Goal: Task Accomplishment & Management: Complete application form

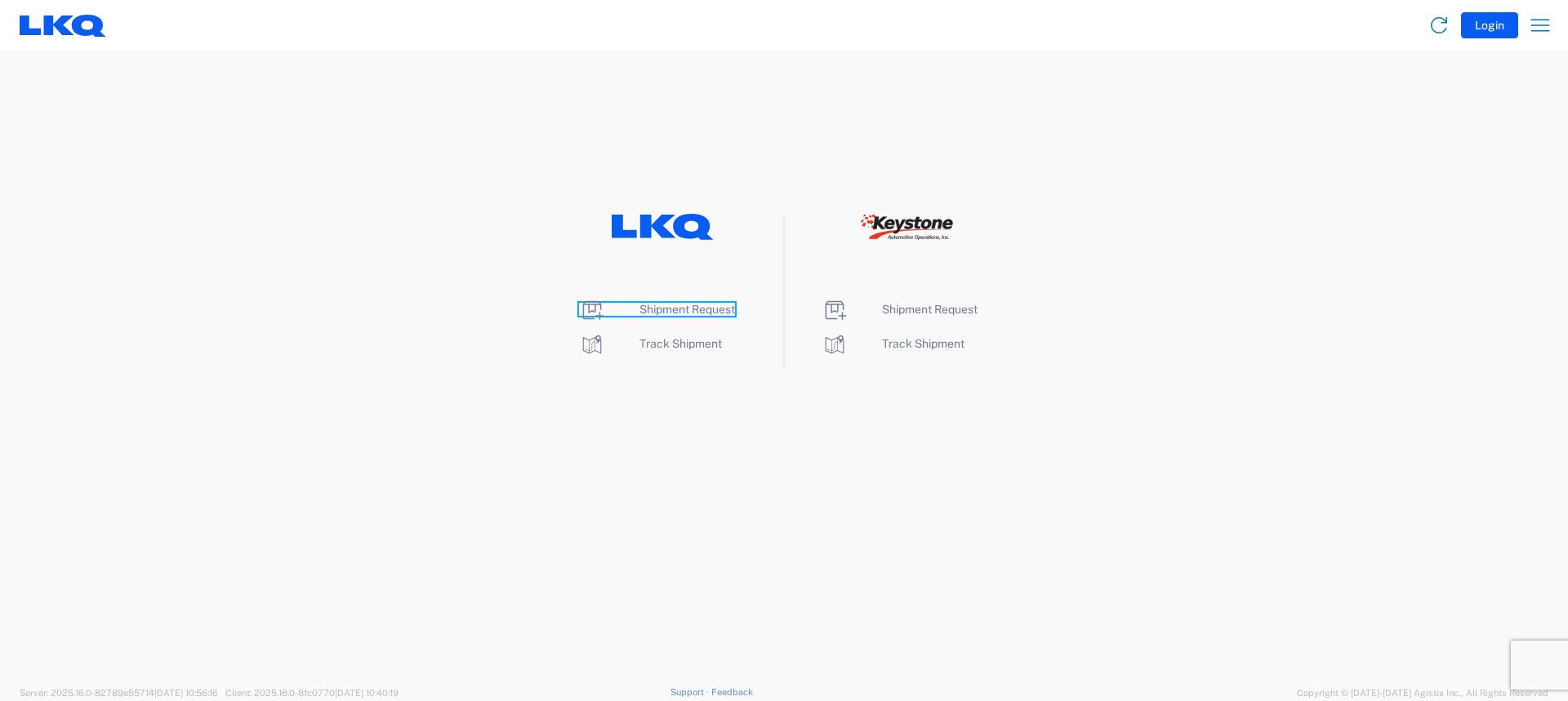
click at [687, 308] on span "Shipment Request" at bounding box center [687, 310] width 96 height 13
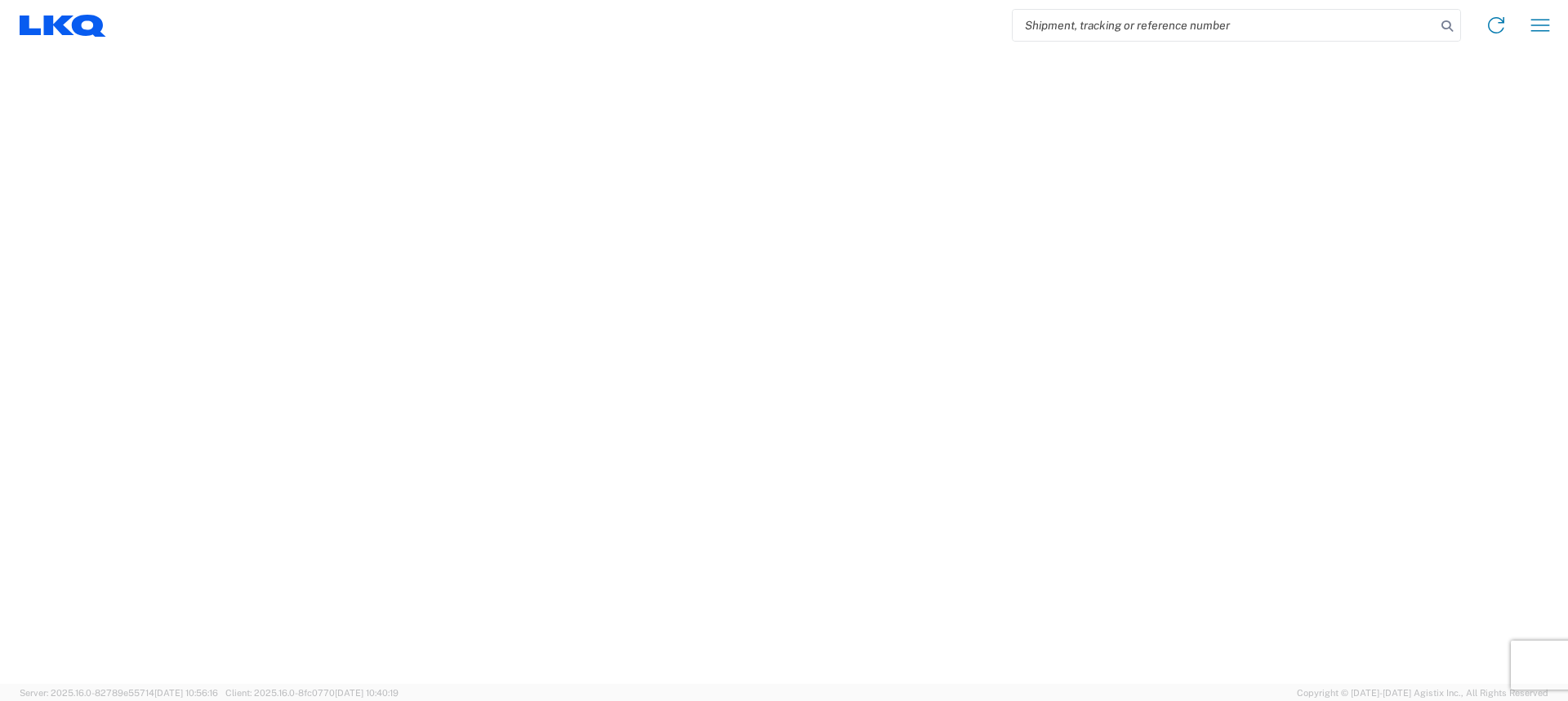
select select "FULL"
select select "LBS"
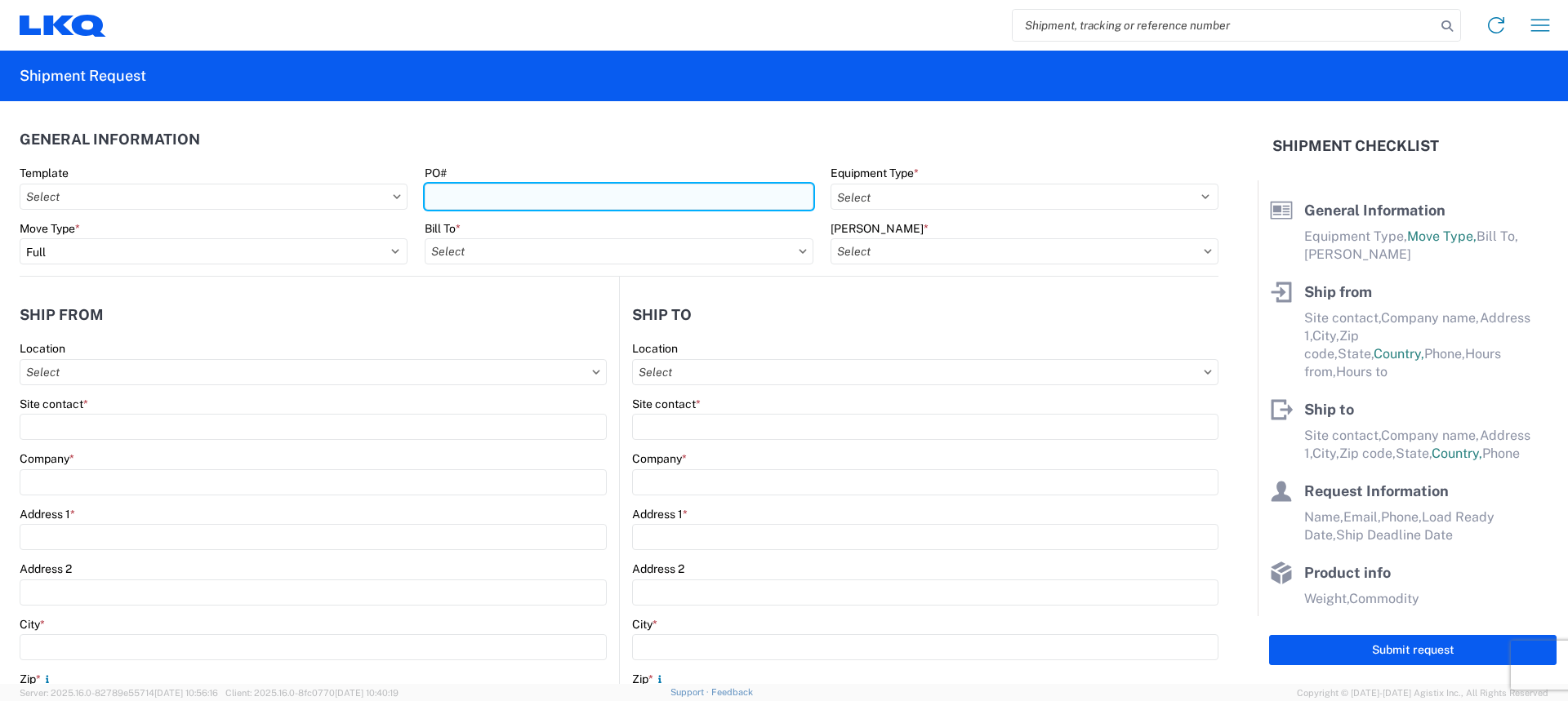
click at [477, 195] on input "PO#" at bounding box center [619, 196] width 388 height 26
type input "T31314"
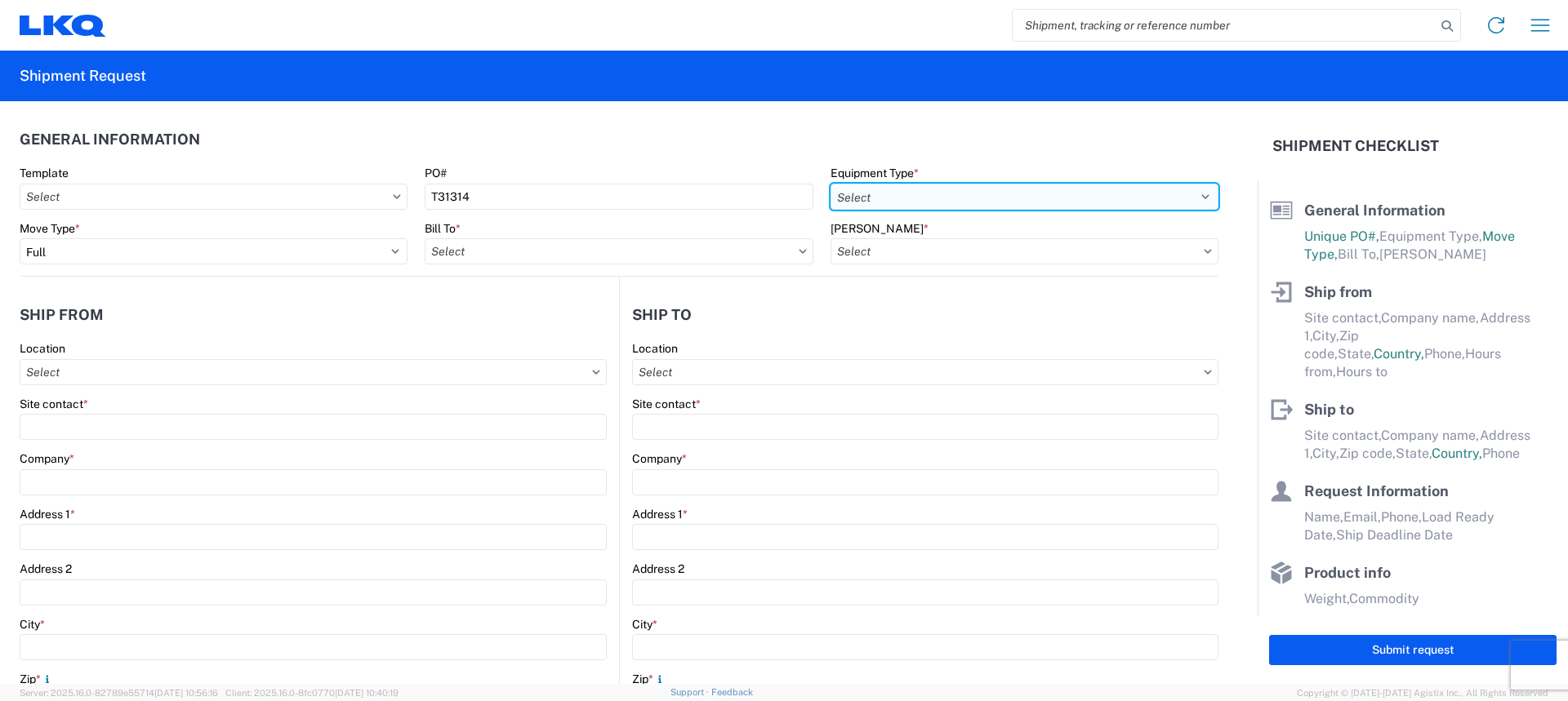
click at [863, 197] on select "Select 53’ Dry Van Flatbed Dropdeck (van) Lowboy (flatbed) Rail" at bounding box center [1025, 196] width 388 height 26
select select "STDV"
click at [831, 184] on select "Select 53’ Dry Van Flatbed Dropdeck (van) Lowboy (flatbed) Rail" at bounding box center [1025, 196] width 388 height 26
click at [889, 191] on select "Select 53’ Dry Van Flatbed Dropdeck (van) Lowboy (flatbed) Rail" at bounding box center [1025, 196] width 388 height 26
click at [831, 184] on select "Select 53’ Dry Van Flatbed Dropdeck (van) Lowboy (flatbed) Rail" at bounding box center [1025, 196] width 388 height 26
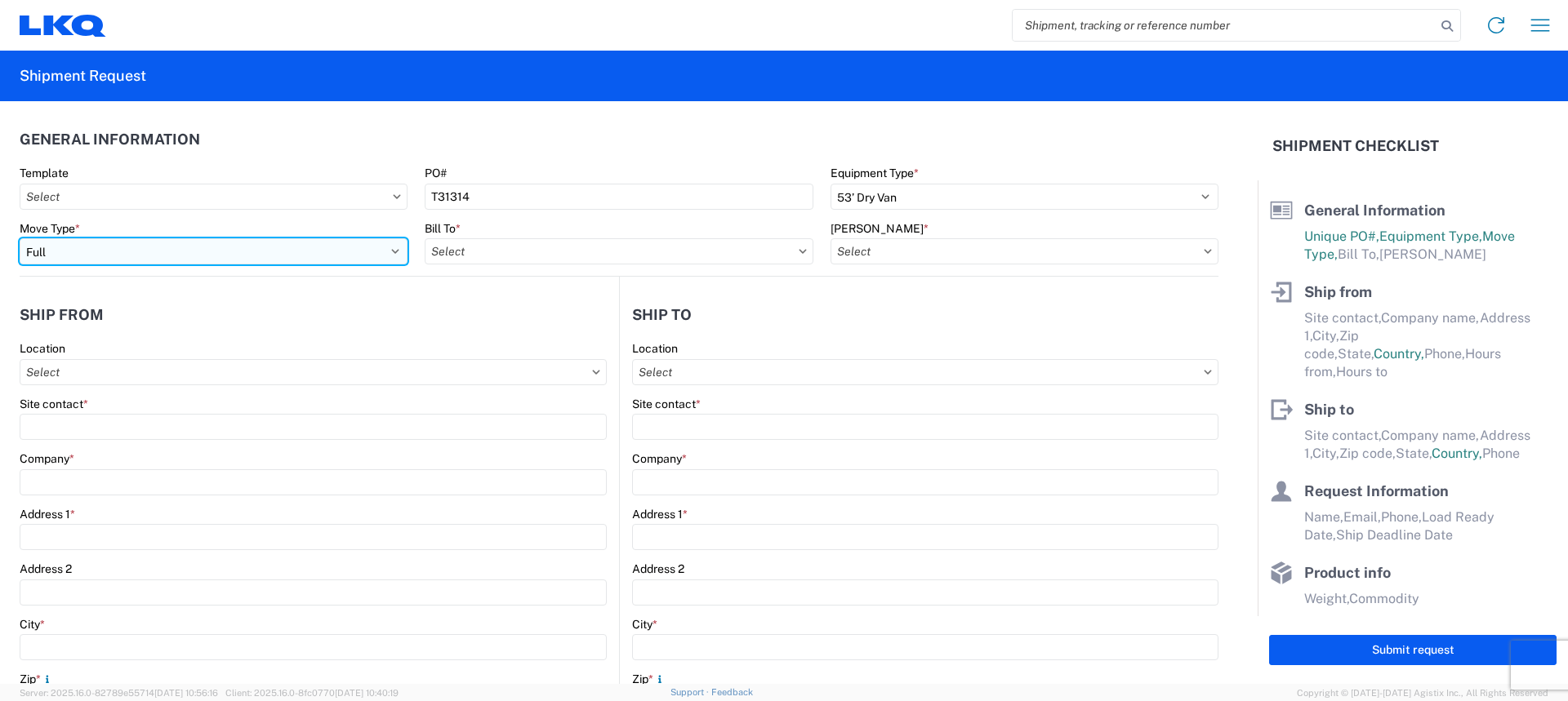
click at [195, 246] on select "Select Full Partial TL" at bounding box center [213, 251] width 388 height 26
click at [19, 238] on select "Select Full Partial TL" at bounding box center [213, 251] width 388 height 26
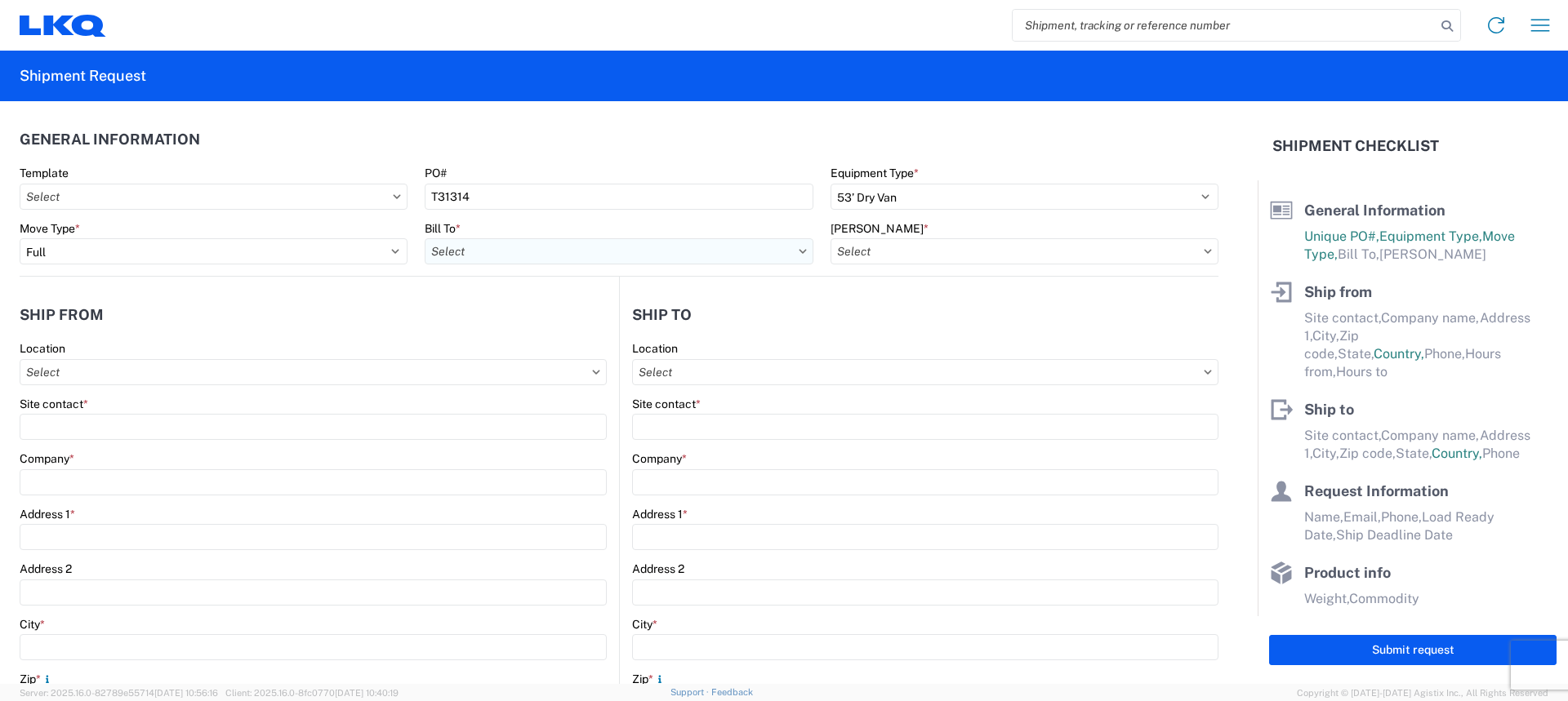
click at [493, 255] on input "Bill To *" at bounding box center [619, 251] width 388 height 26
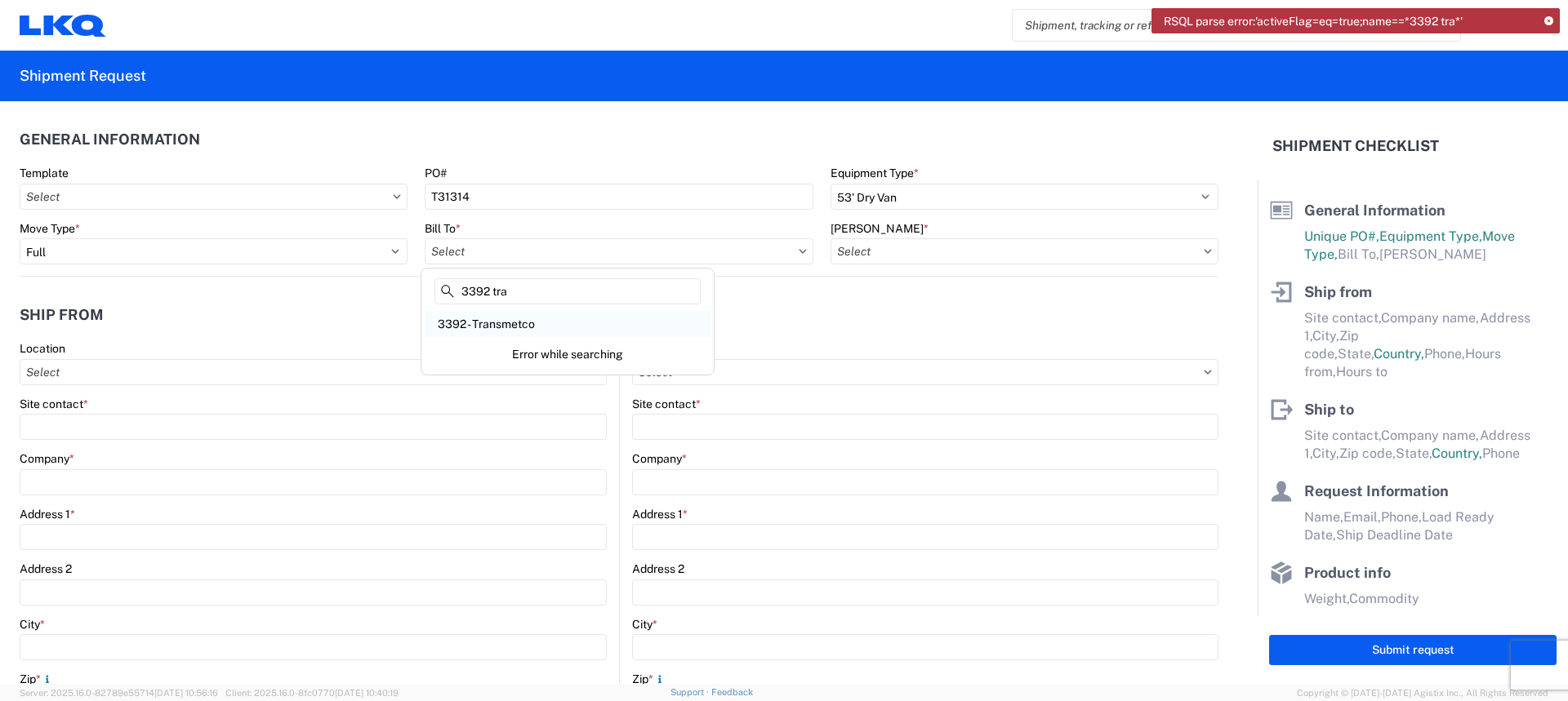
type input "3392 tra"
click at [511, 327] on div "3392 - Transmetco" at bounding box center [568, 323] width 286 height 26
type input "3392 - Transmetco"
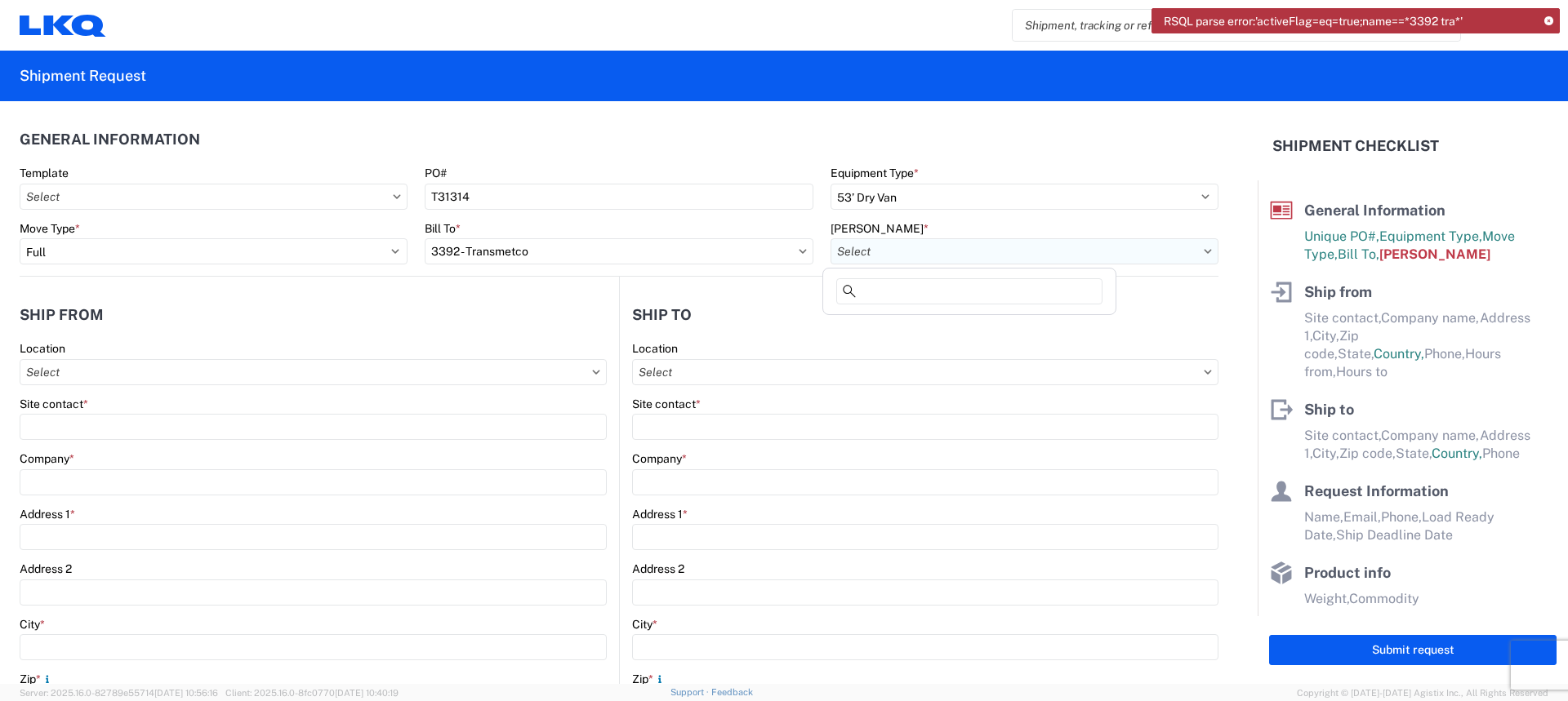
click at [869, 248] on input "Bill Code *" at bounding box center [1025, 251] width 388 height 26
type input "3392"
click at [953, 326] on div "3392-3015-50180-0000 - 3392 Freight In - Wheel Cores" at bounding box center [978, 323] width 304 height 26
type input "3392-3015-50180-0000 - 3392 Freight In - Wheel Cores"
click at [192, 373] on input "Location" at bounding box center [312, 372] width 587 height 26
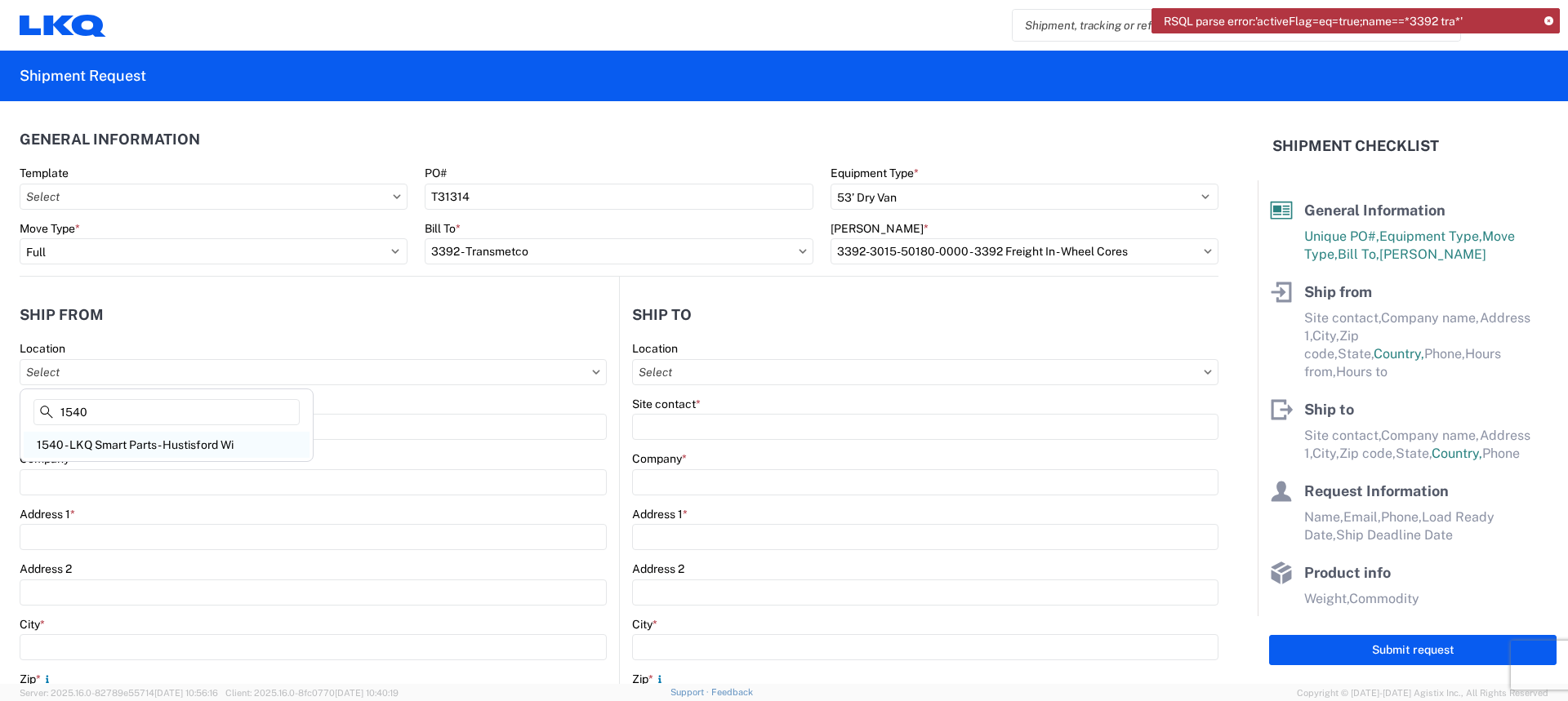
type input "1540"
click at [139, 452] on div "1540 - LKQ Smart Parts - Hustisford Wi" at bounding box center [166, 444] width 286 height 26
type input "1540 - LKQ Smart Parts - Hustisford Wi"
type input "LKQ Corporation"
type input "N4079 Highway E"
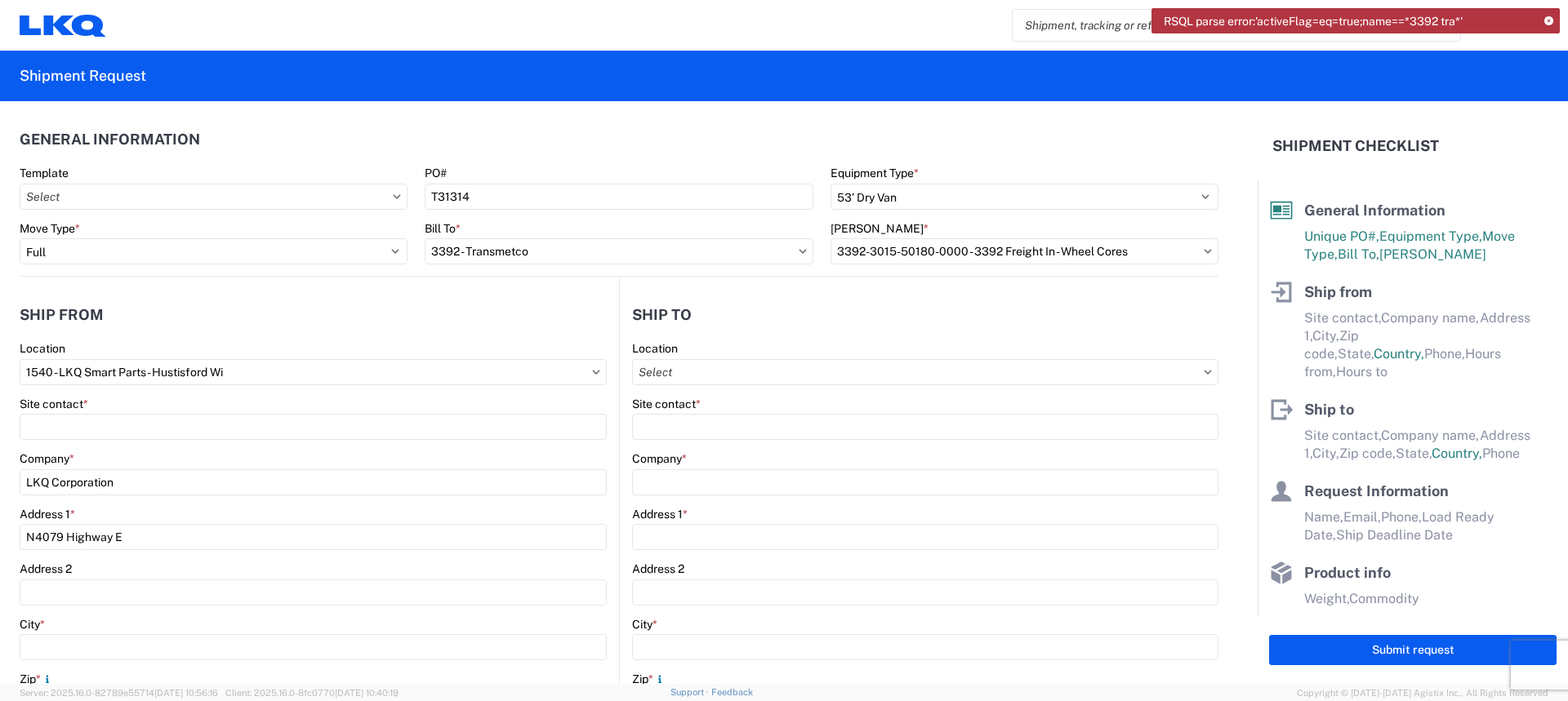
type input "Hustisford"
type input "53034"
select select "WI"
select select "US"
type input "08:00"
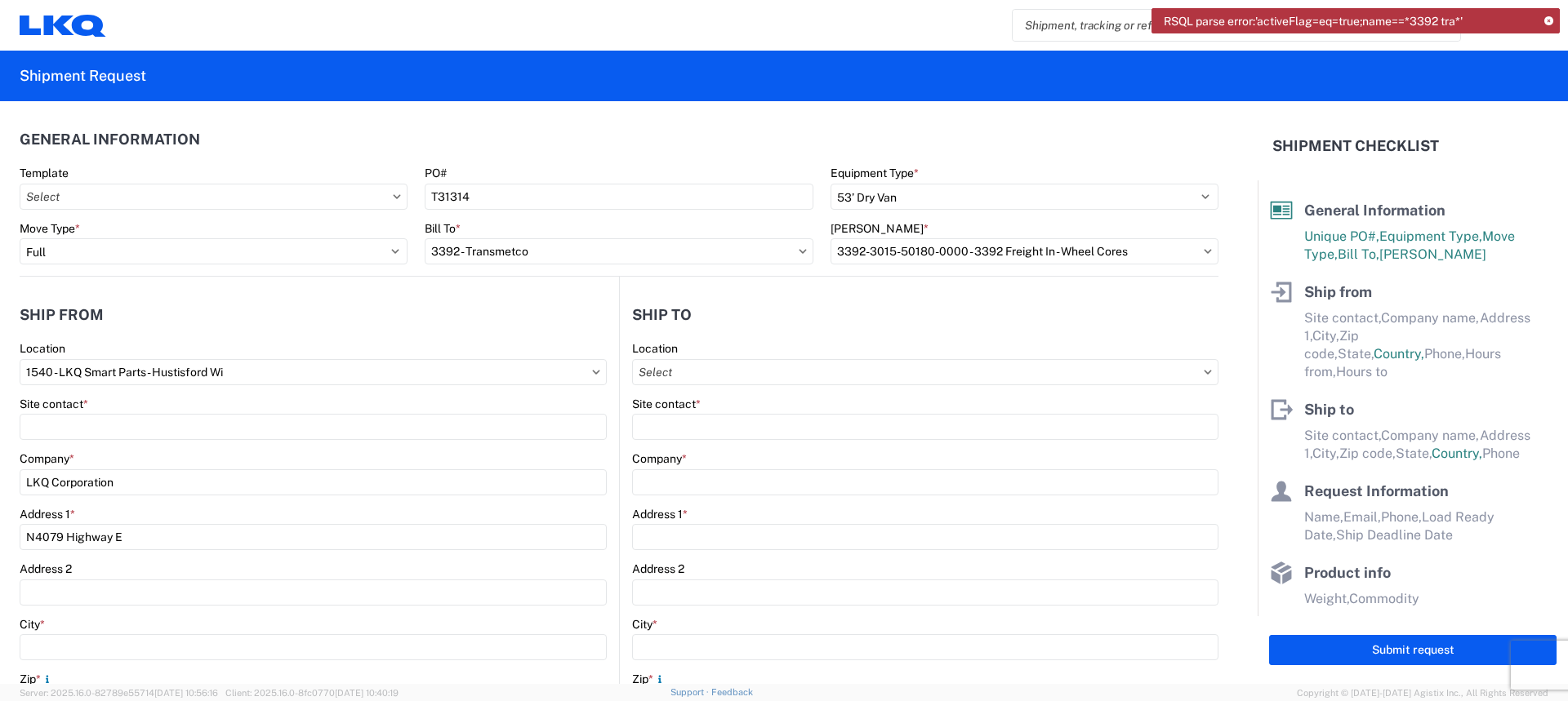
type input "17:00"
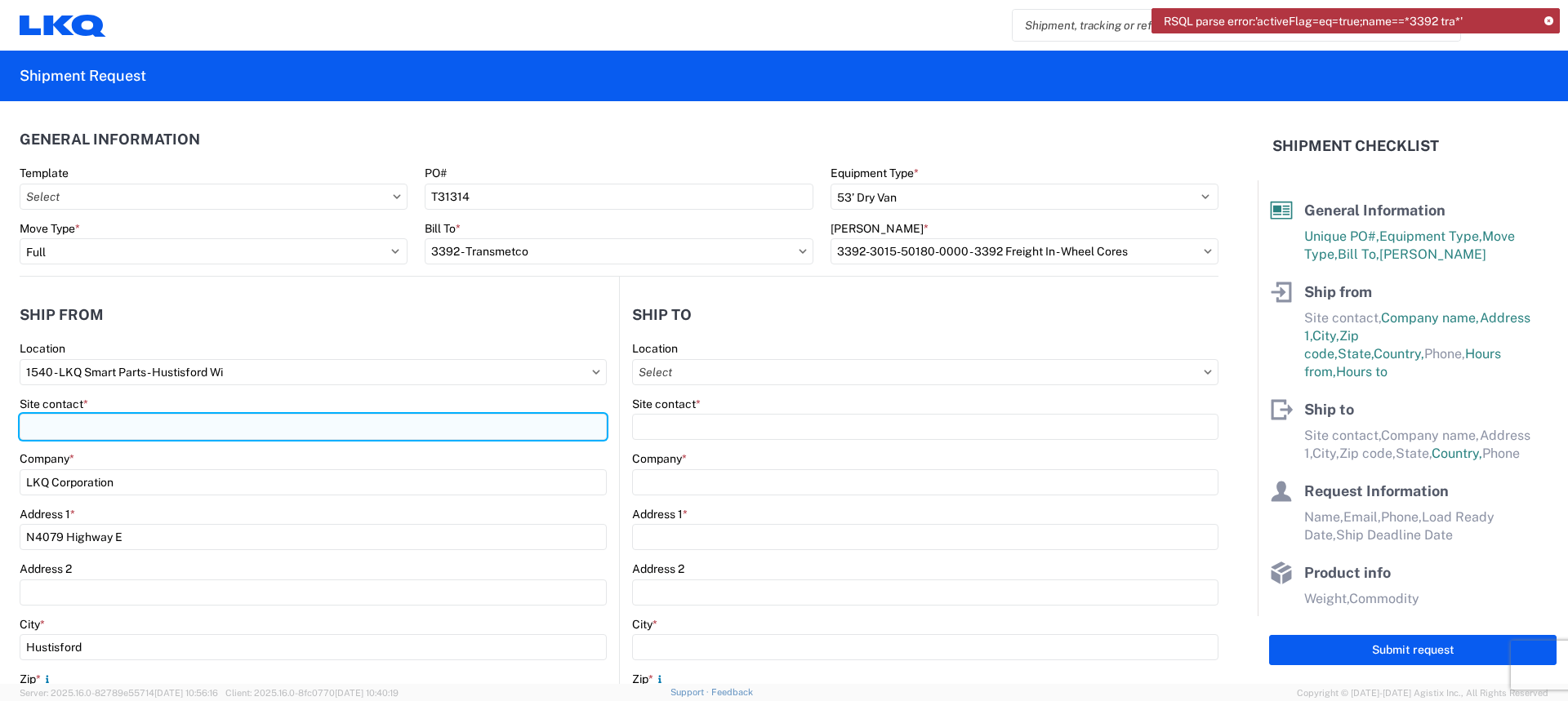
click at [146, 429] on input "Site contact *" at bounding box center [312, 426] width 587 height 26
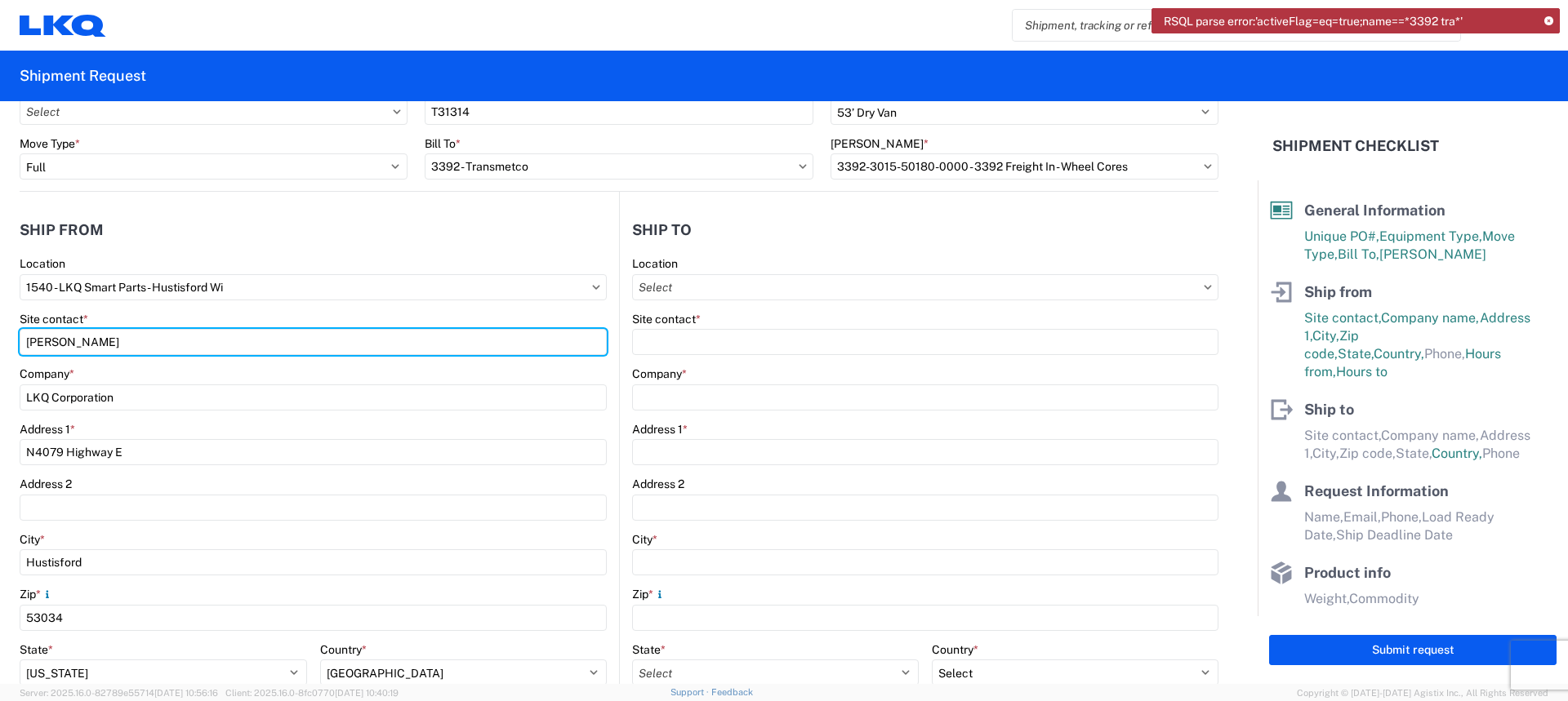
scroll to position [81, 0]
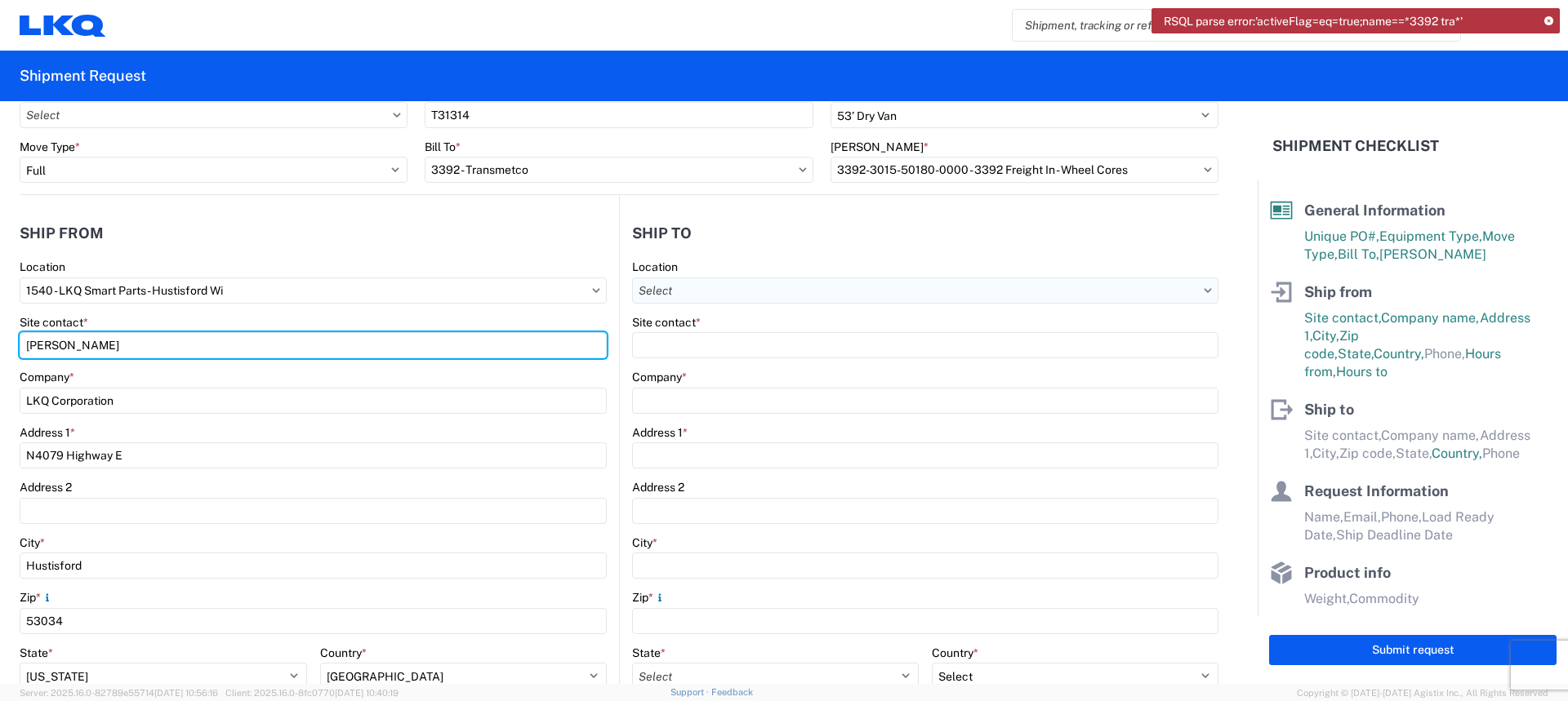
type input "Amanda K."
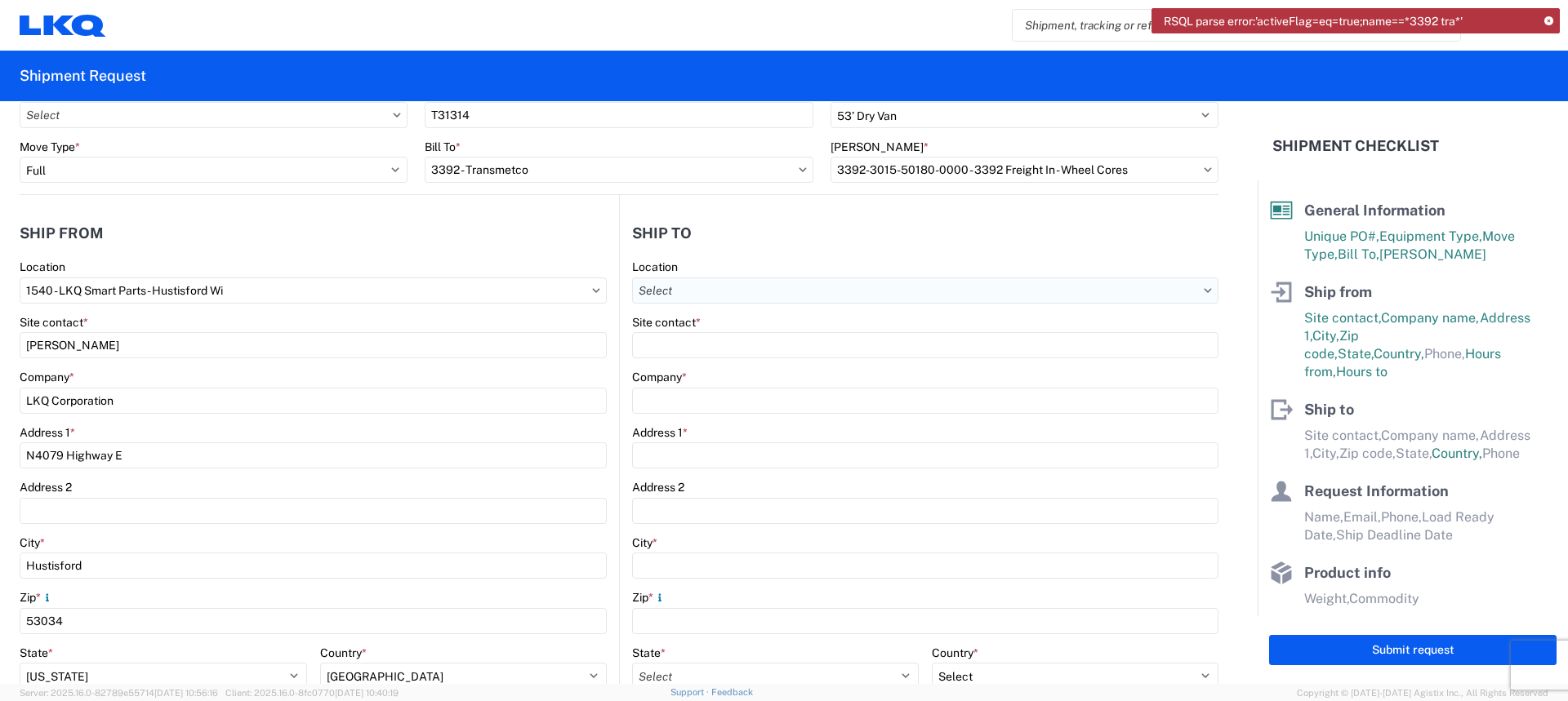
click at [674, 290] on input "Location" at bounding box center [925, 290] width 586 height 26
type input "3392"
click at [711, 365] on div "3392 - Transmetco" at bounding box center [774, 363] width 286 height 26
type input "3392 - Transmetco"
type input "LKQ Corporation"
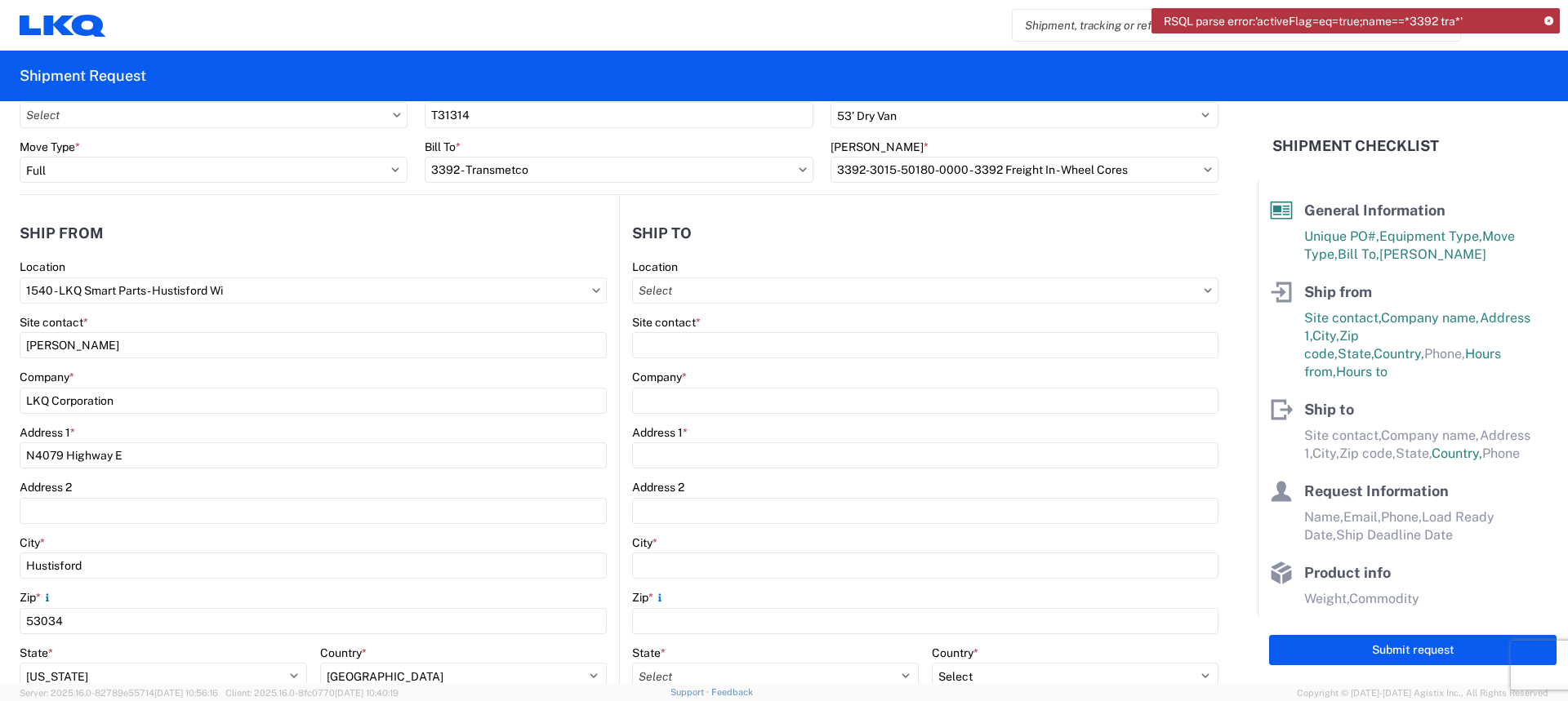
type input "1750 Riverfork Dr"
type input "Huntington"
type input "46750"
select select "US"
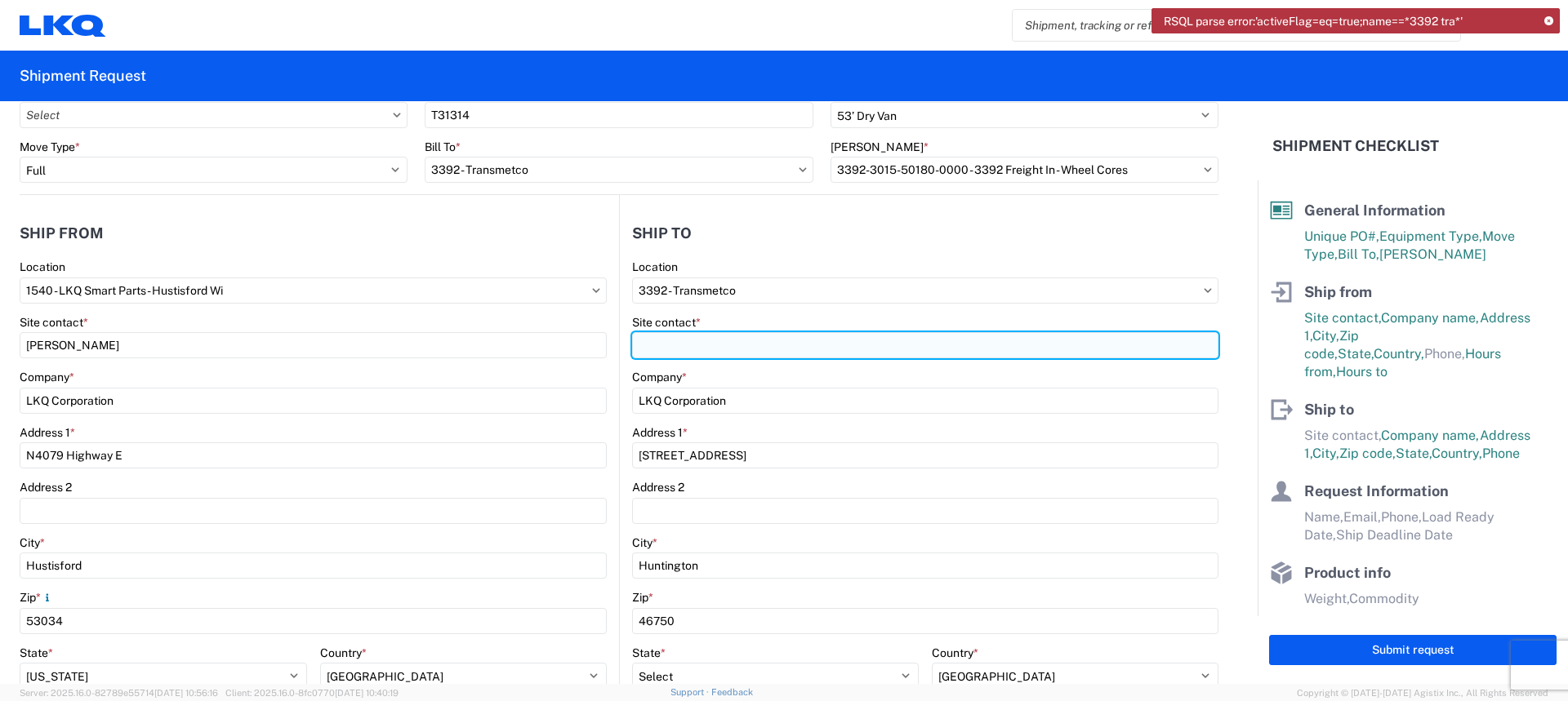
click at [720, 348] on input "Site contact *" at bounding box center [925, 345] width 586 height 26
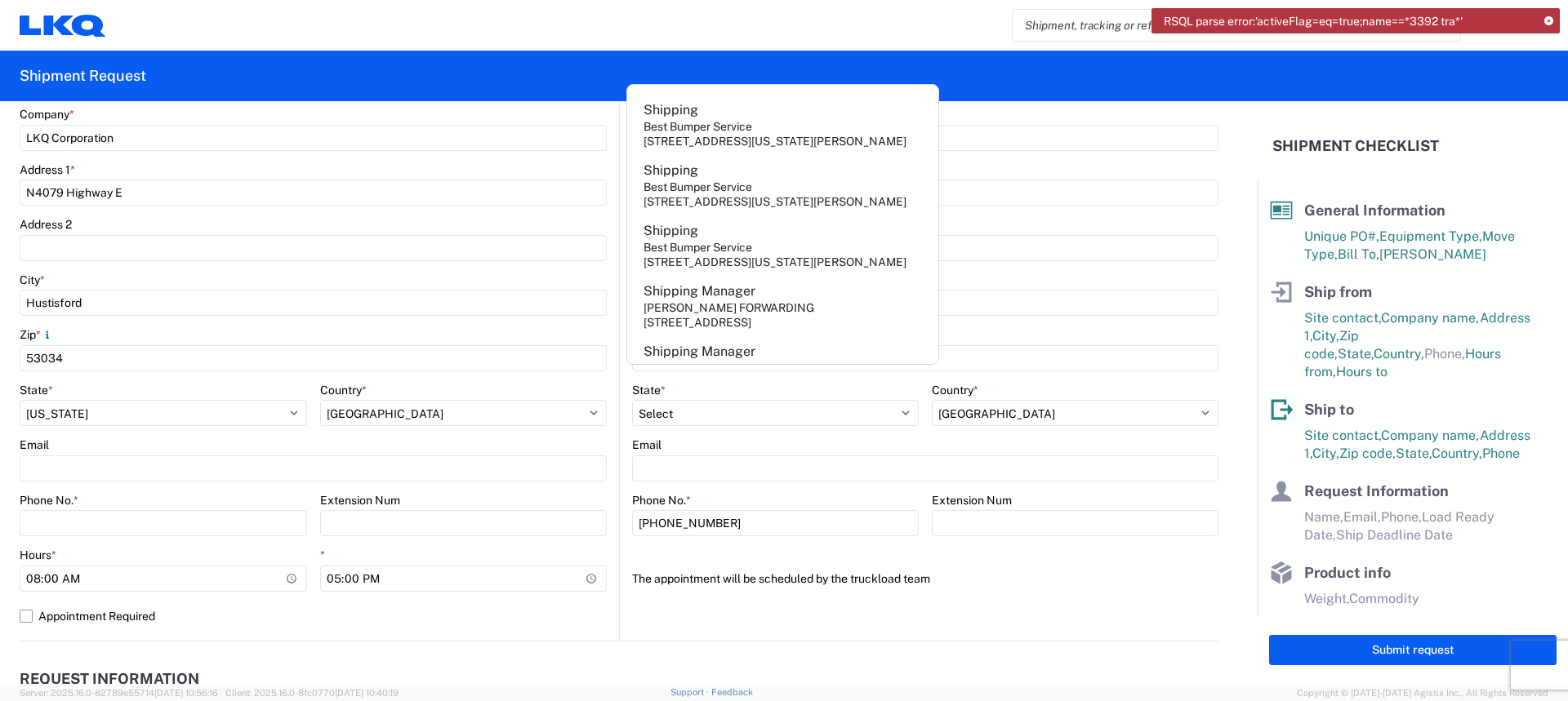
scroll to position [408, 0]
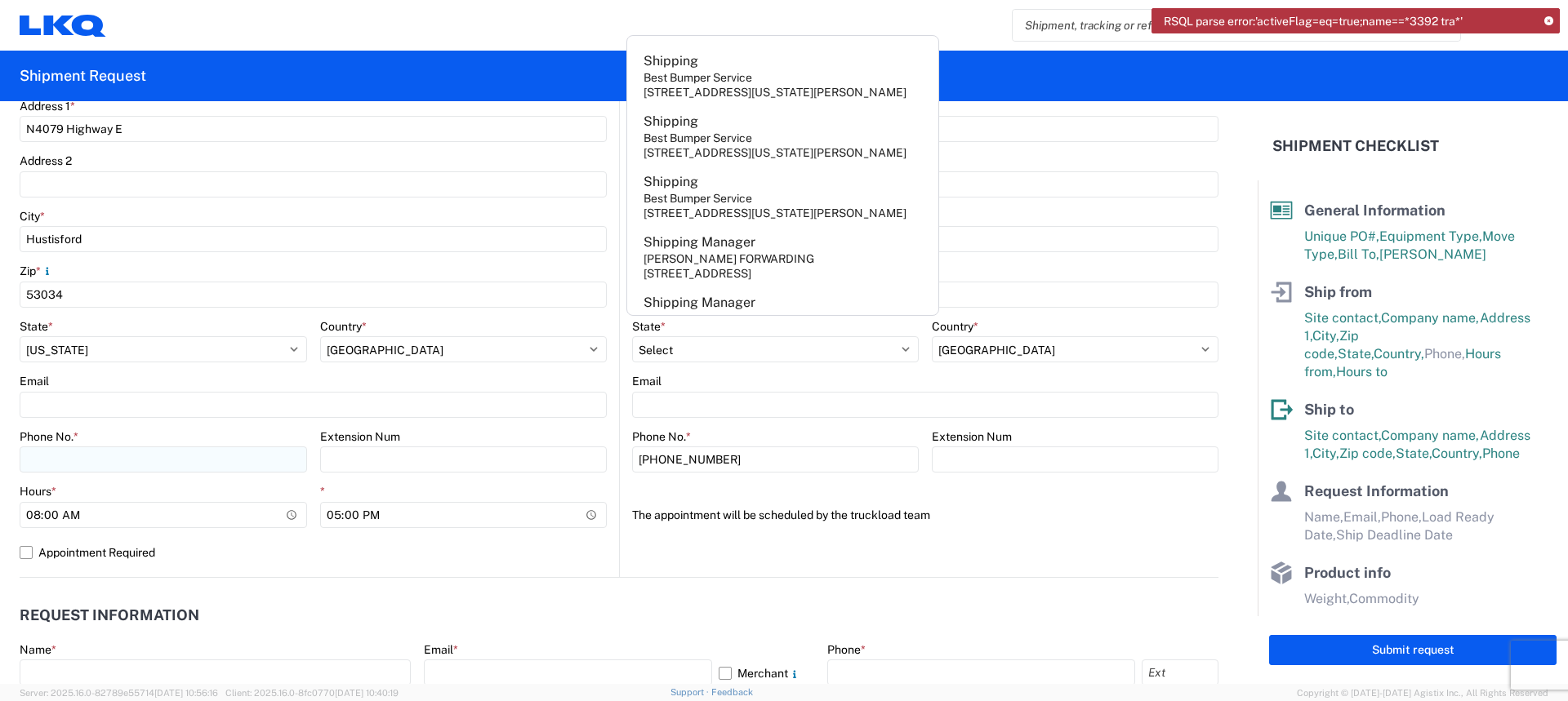
type input "Shipping"
click at [160, 469] on input "Phone No. *" at bounding box center [163, 459] width 287 height 26
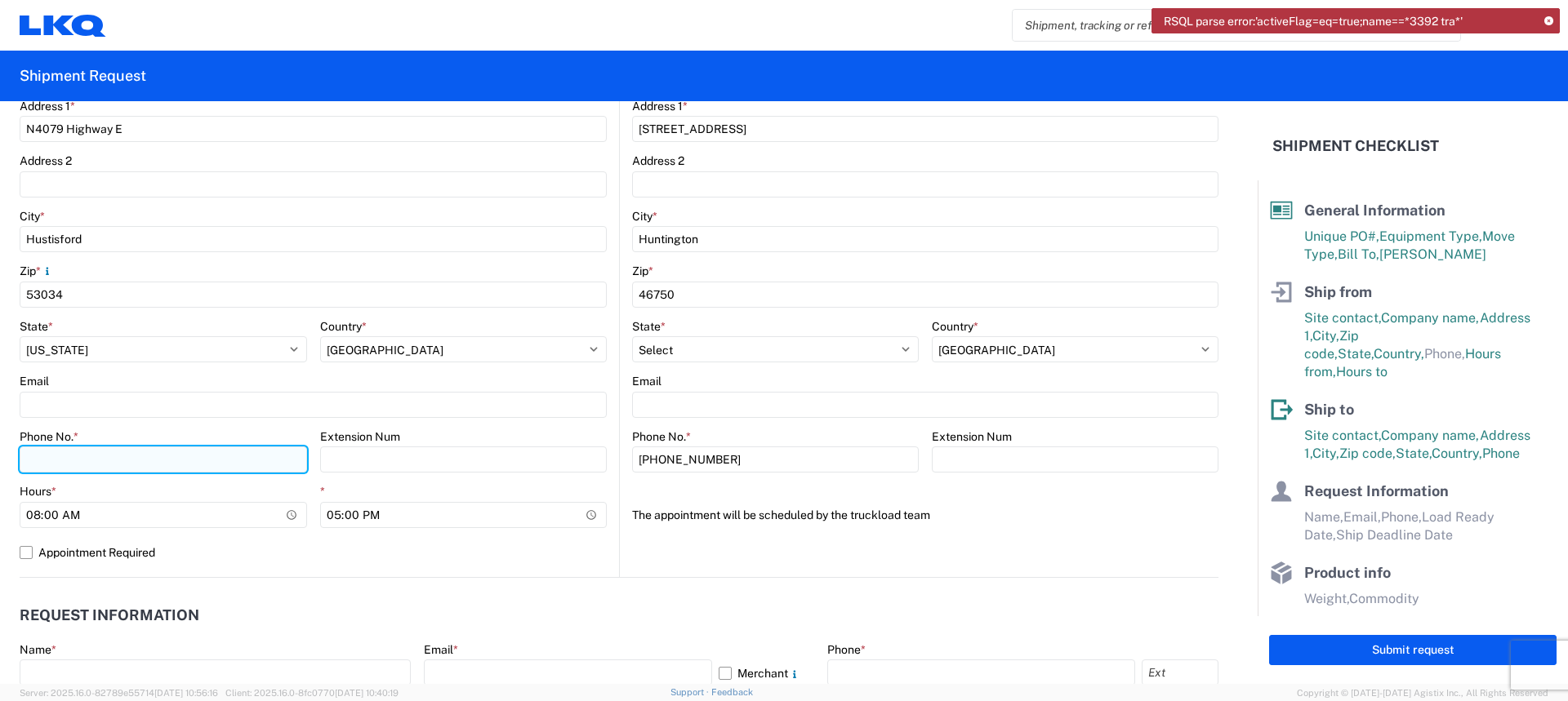
scroll to position [367, 0]
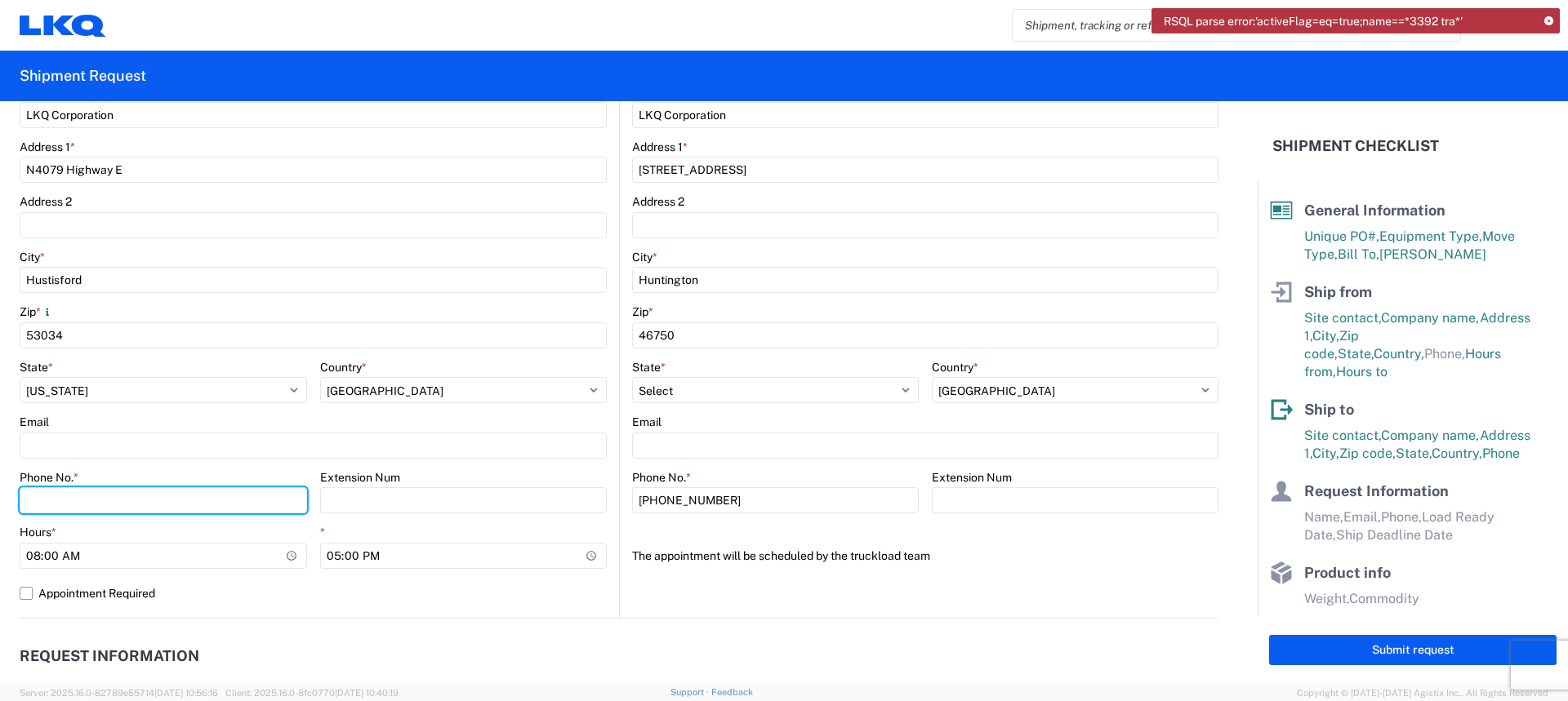
type input "920-349-4415"
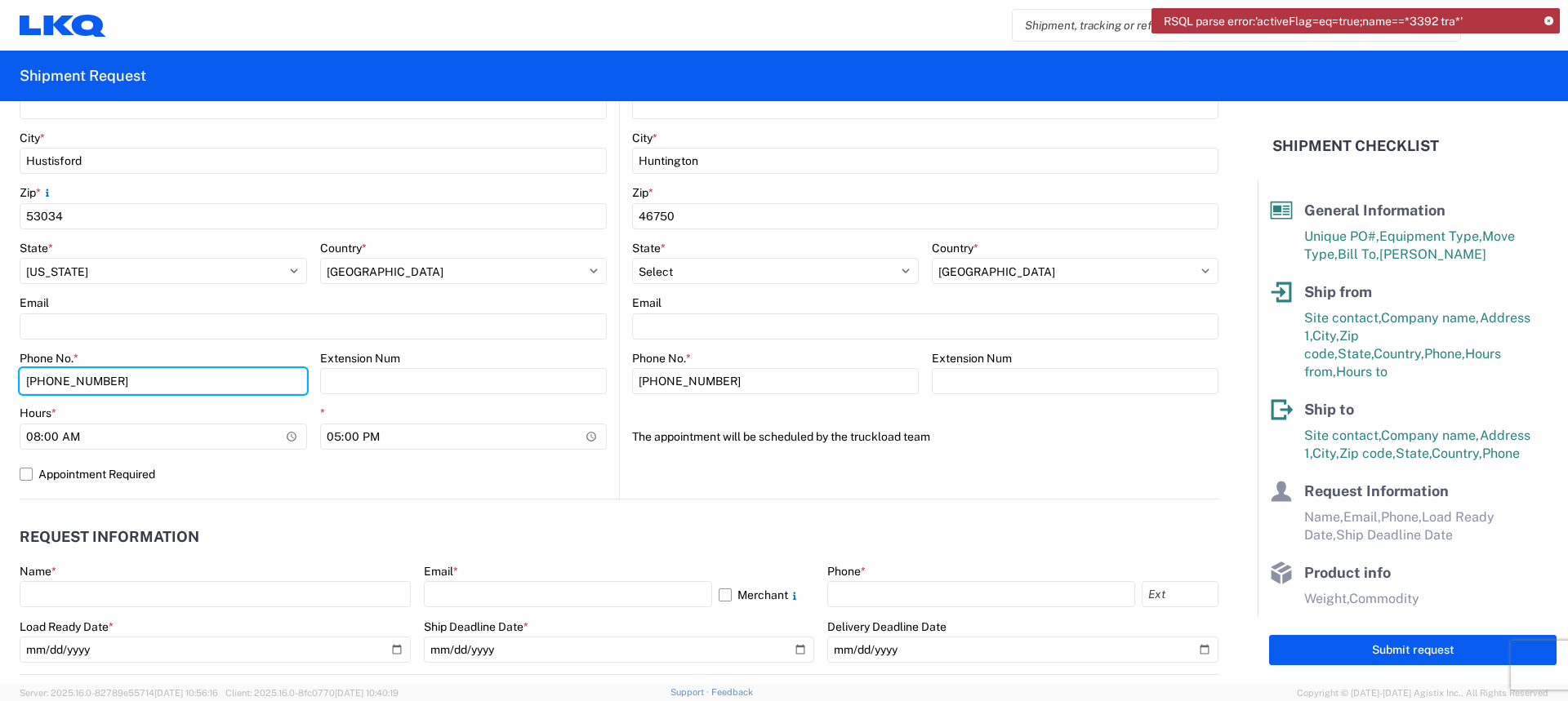
scroll to position [489, 0]
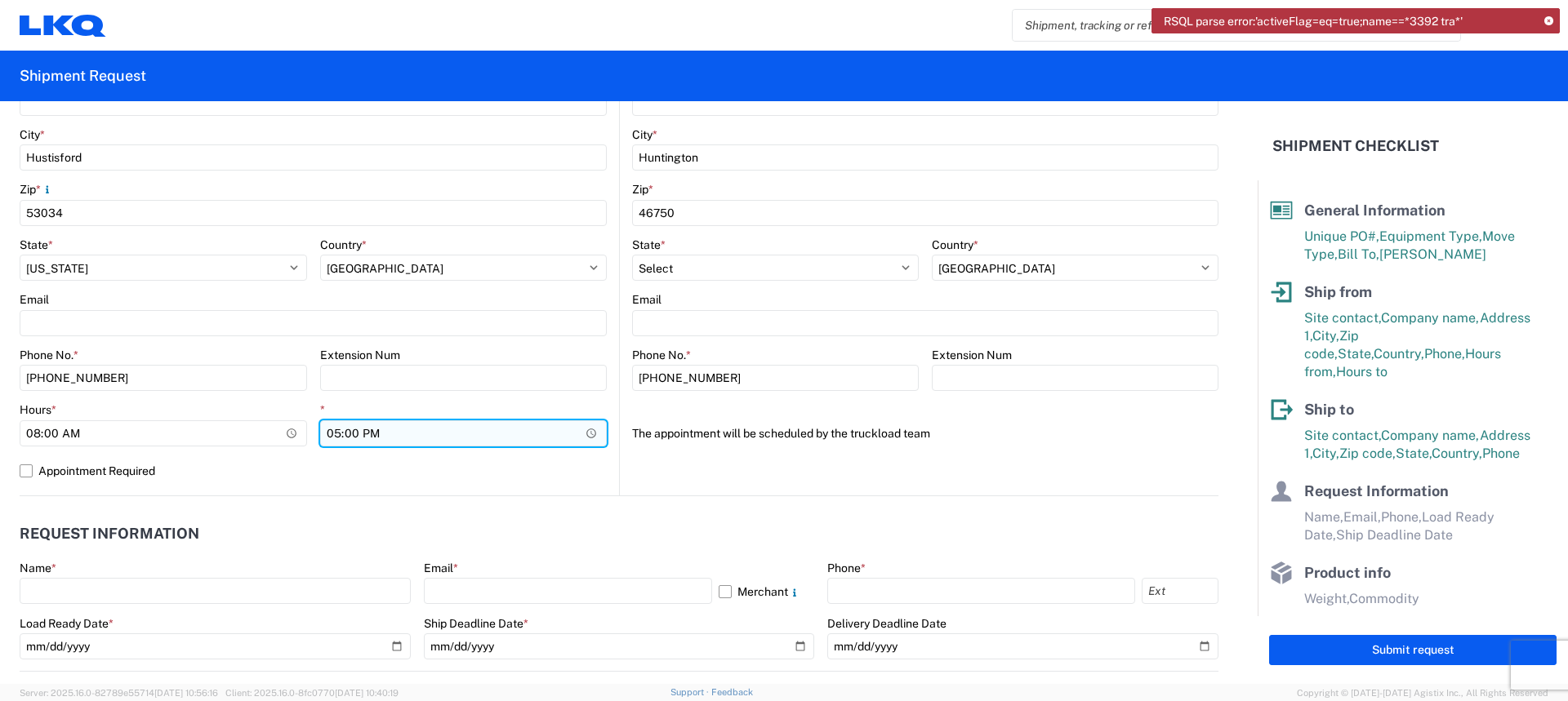
click at [352, 432] on input "17:00" at bounding box center [464, 433] width 287 height 26
click at [570, 433] on input "17:00" at bounding box center [464, 433] width 287 height 26
click at [332, 434] on input "17:00" at bounding box center [464, 433] width 287 height 26
type input "12:00"
click at [354, 496] on agx-request-info "Request Information Name * Email * Merchant Phone * Load Ready Date * Ship Dead…" at bounding box center [618, 583] width 1198 height 175
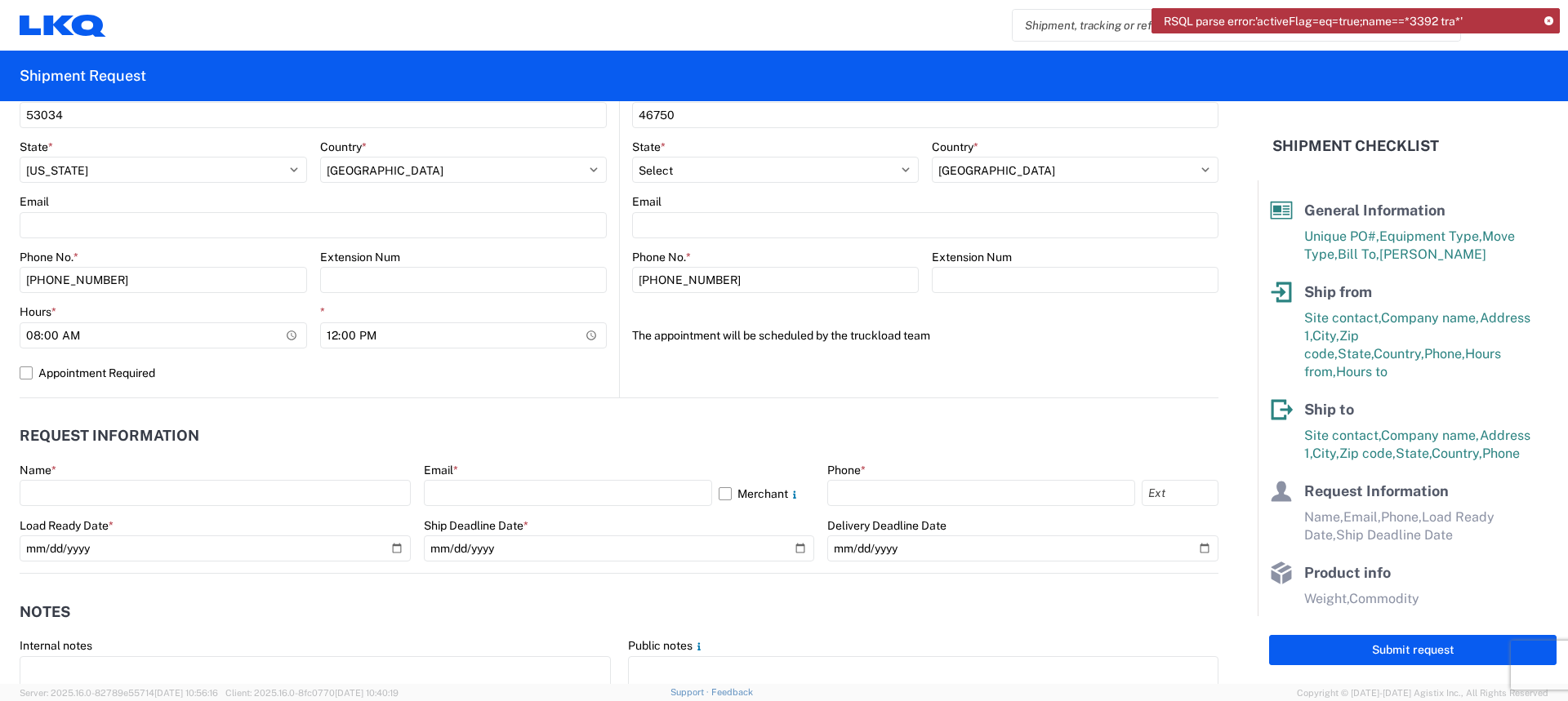
scroll to position [592, 0]
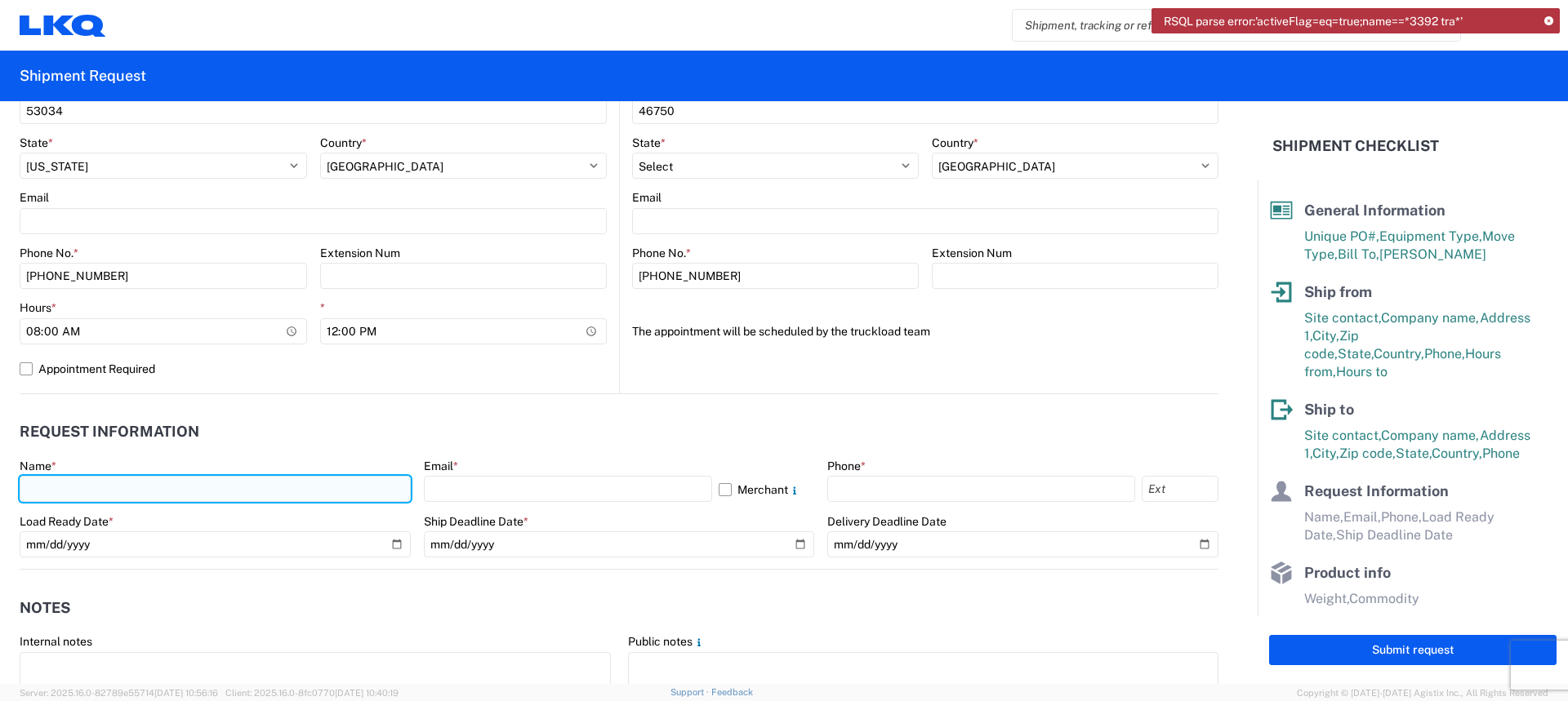
click at [154, 485] on input "text" at bounding box center [215, 489] width 391 height 26
type input "Amanda Kroening"
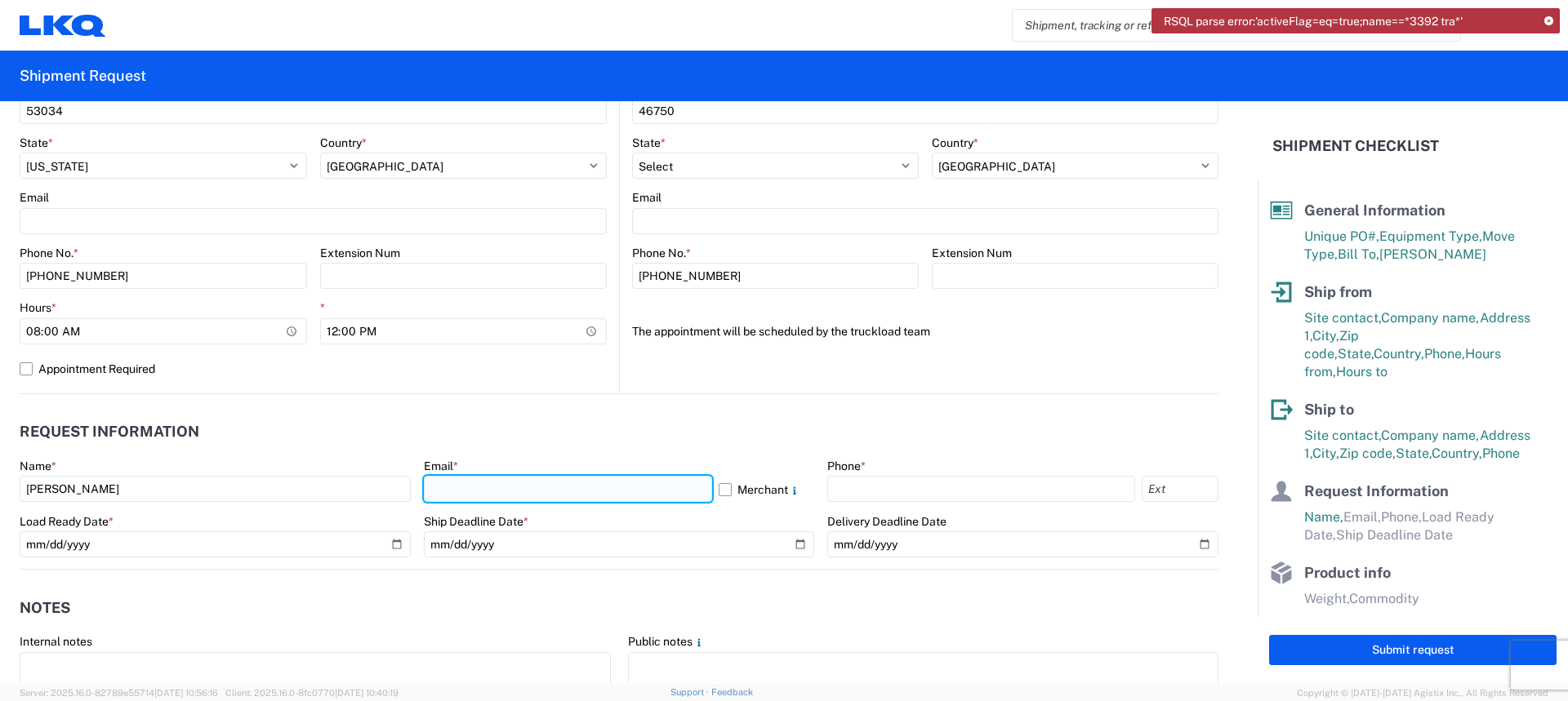
click at [538, 494] on input "text" at bounding box center [568, 489] width 288 height 26
type input "akkroening@lkqcorp.com"
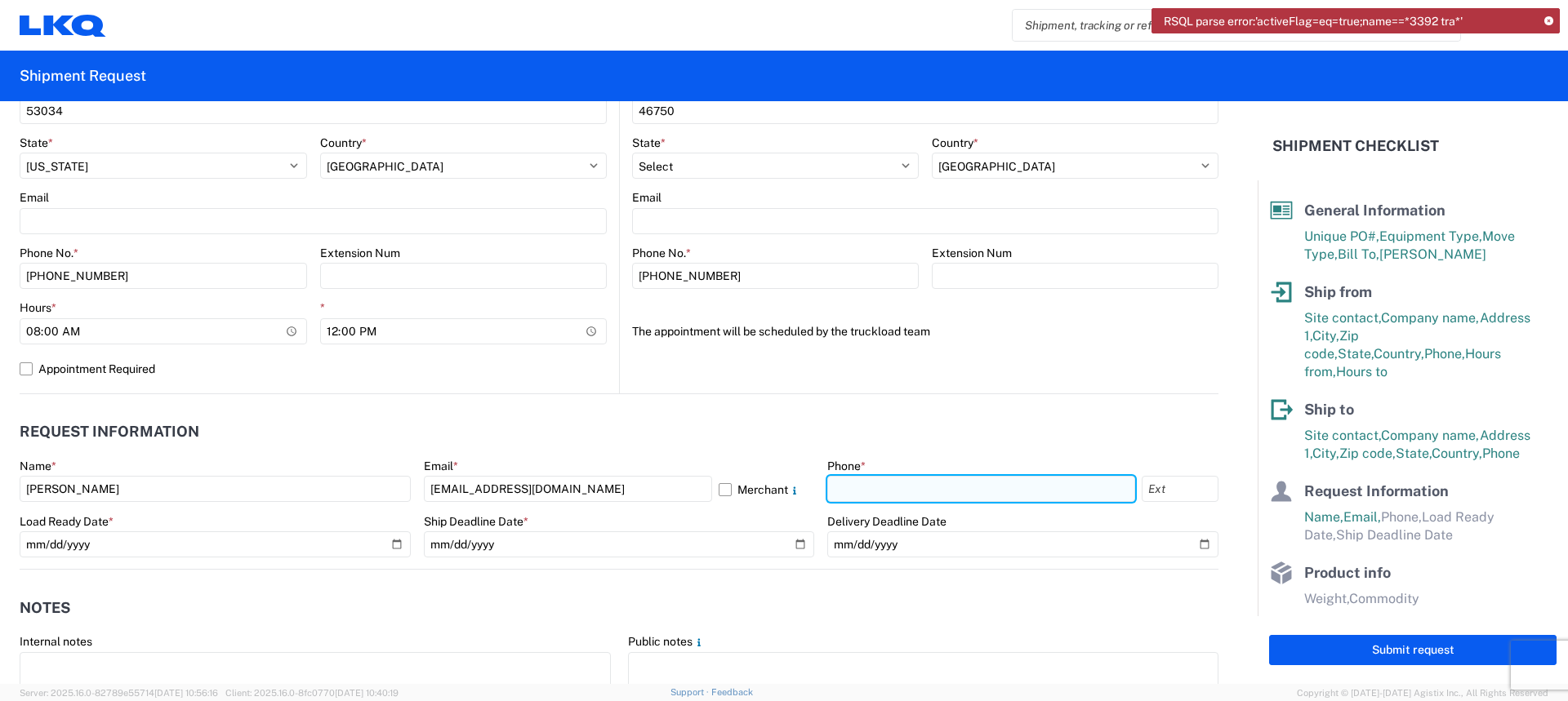
click at [857, 498] on input "text" at bounding box center [981, 489] width 308 height 26
type input "920-349-4415"
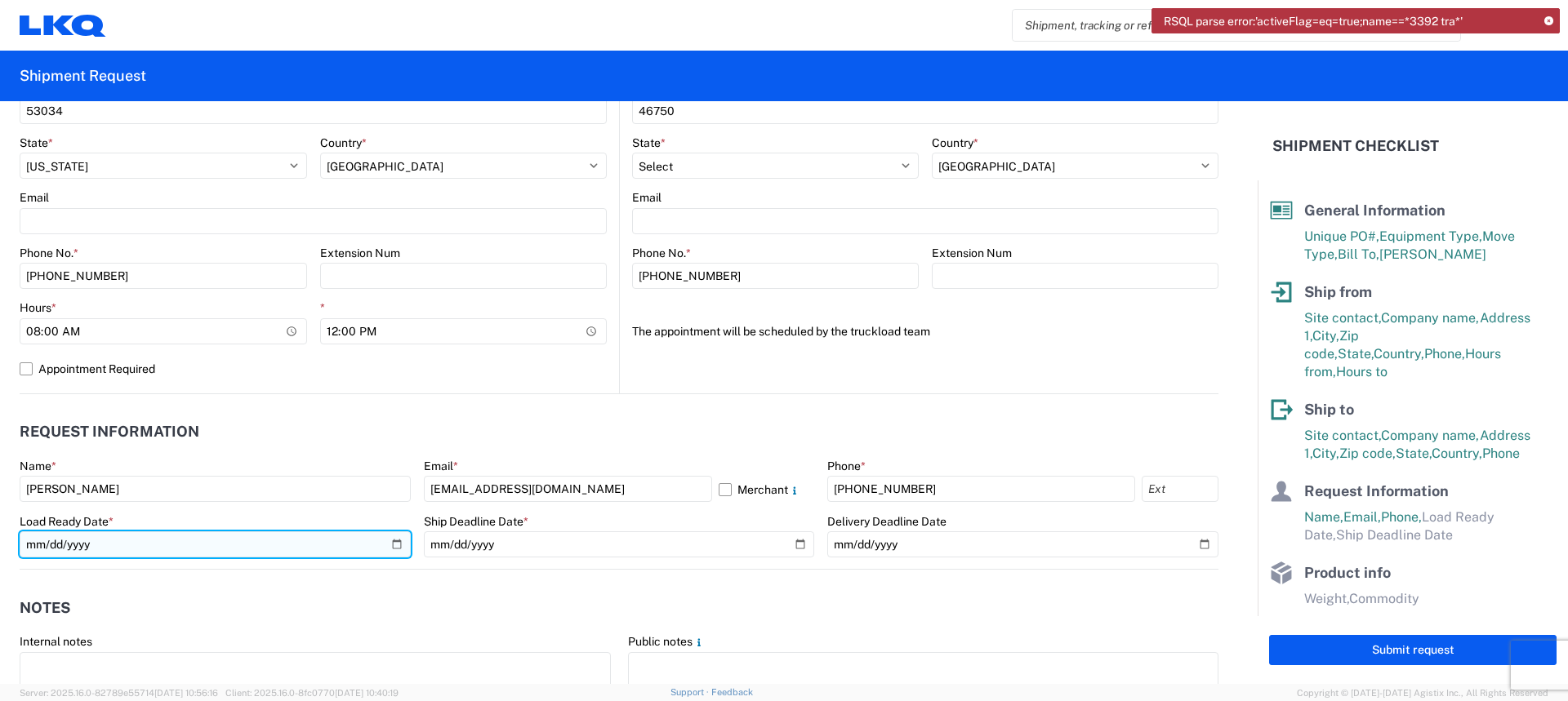
click at [89, 543] on input "date" at bounding box center [215, 544] width 391 height 26
click at [400, 541] on input "date" at bounding box center [215, 544] width 391 height 26
click at [391, 547] on input "date" at bounding box center [215, 544] width 391 height 26
type input "2025-08-19"
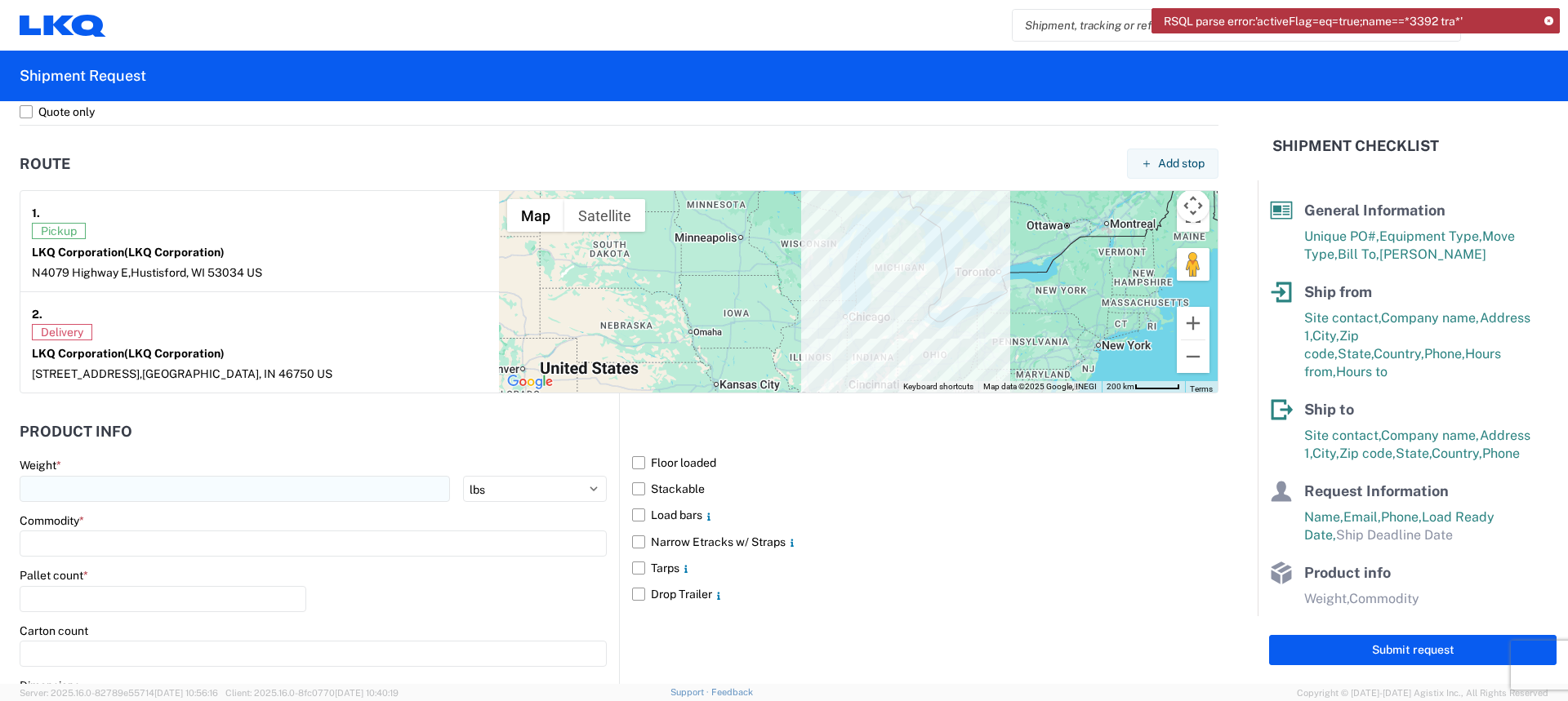
scroll to position [1224, 0]
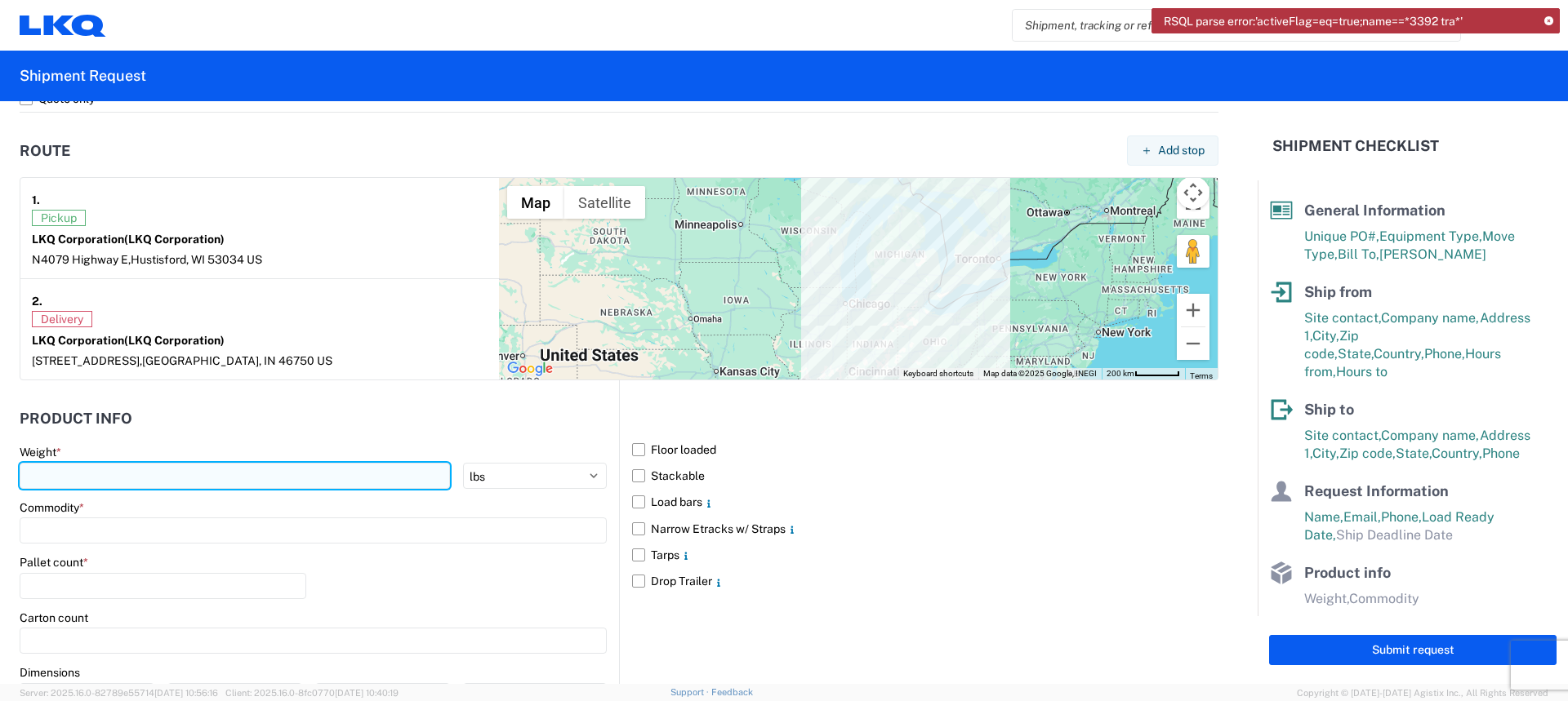
click at [265, 481] on input "number" at bounding box center [234, 475] width 430 height 26
click at [150, 479] on input "number" at bounding box center [234, 475] width 430 height 26
type input "40000"
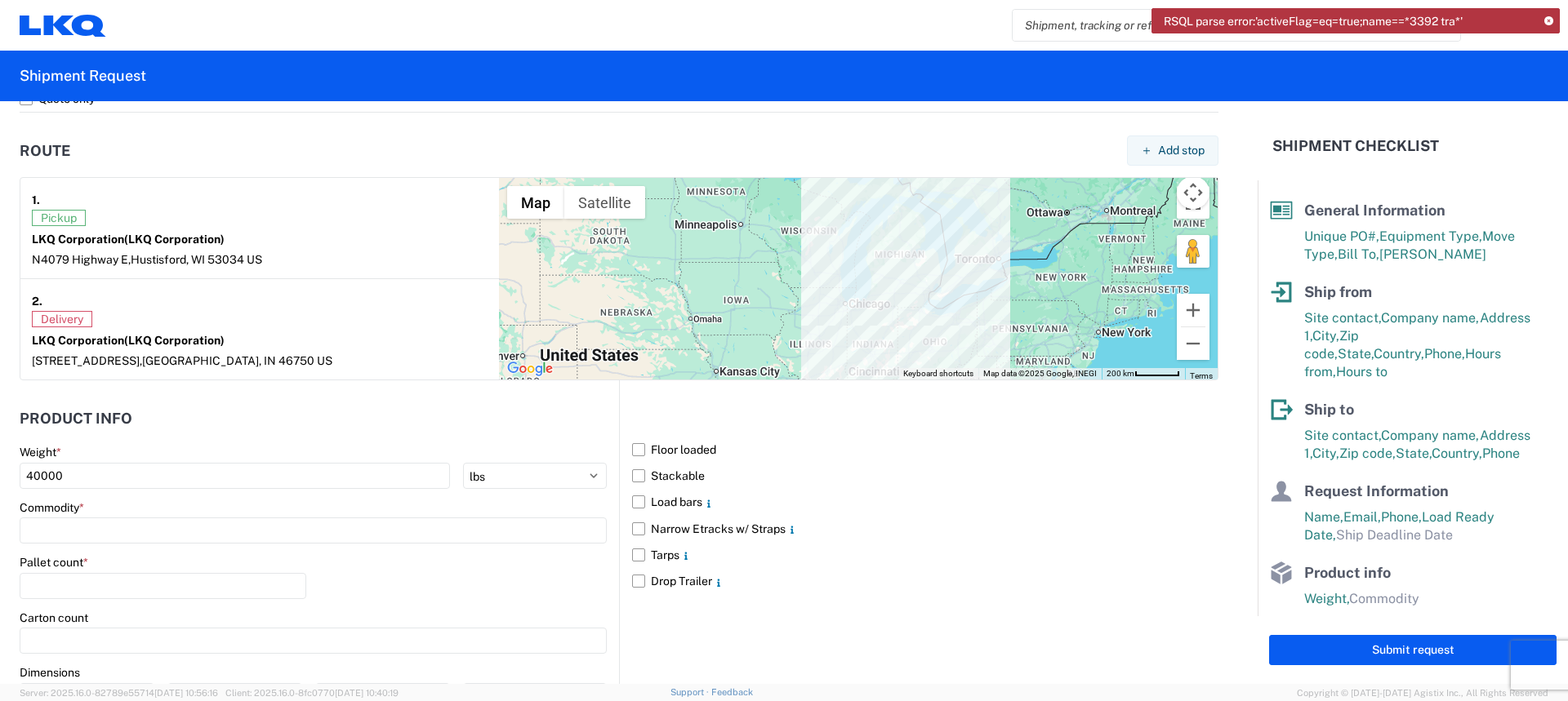
click at [140, 515] on div "Commodity *" at bounding box center [312, 522] width 587 height 44
click at [133, 522] on input at bounding box center [312, 530] width 587 height 26
type input "wh"
click at [169, 601] on div "Wheels - Stacked & Palletized" at bounding box center [166, 603] width 286 height 26
type input "Wheels - Stacked & Palletized"
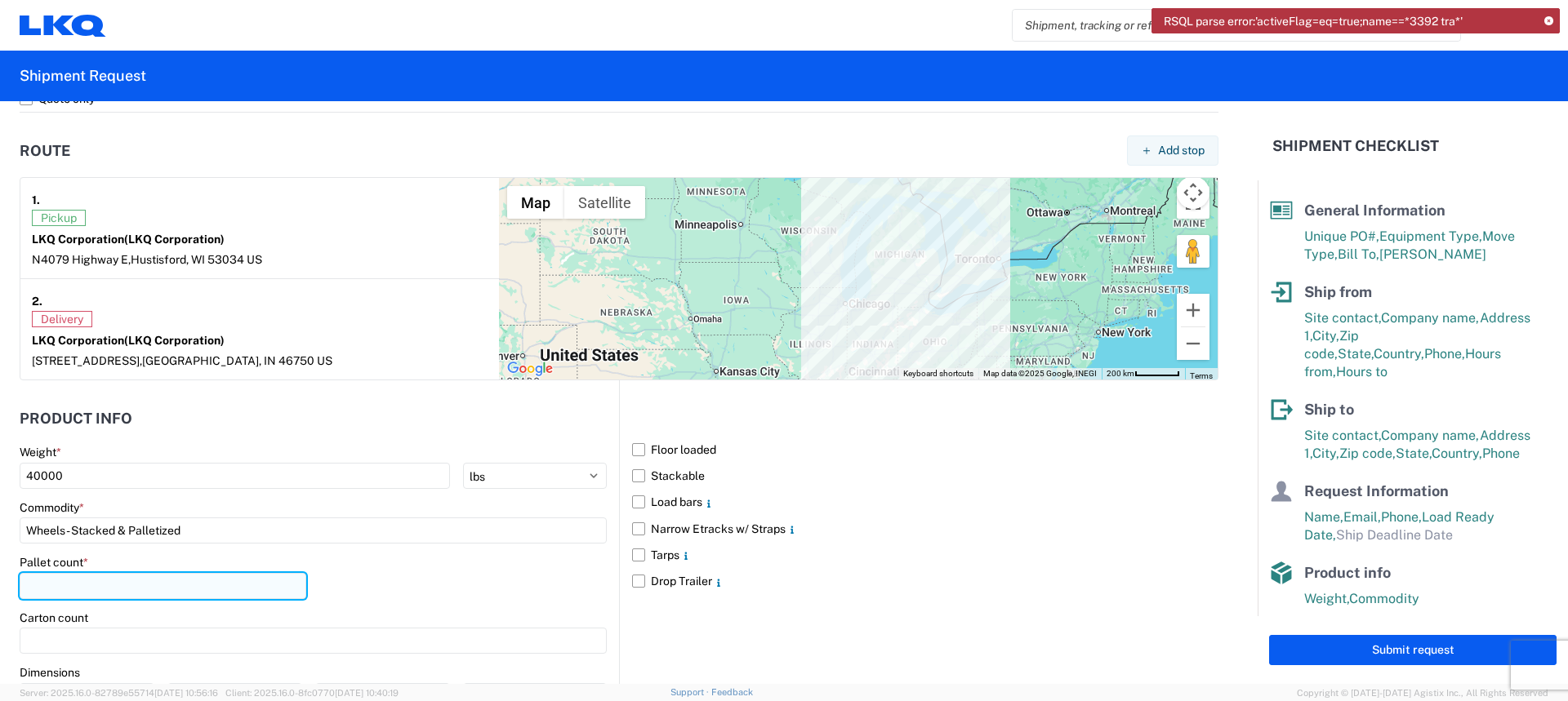
click at [219, 589] on input "number" at bounding box center [162, 585] width 286 height 26
type input "50"
click at [463, 609] on div "Pallet count * 50" at bounding box center [312, 583] width 587 height 55
click at [632, 448] on label "Floor loaded" at bounding box center [925, 449] width 586 height 26
click at [0, 0] on input "Floor loaded" at bounding box center [0, 0] width 0 height 0
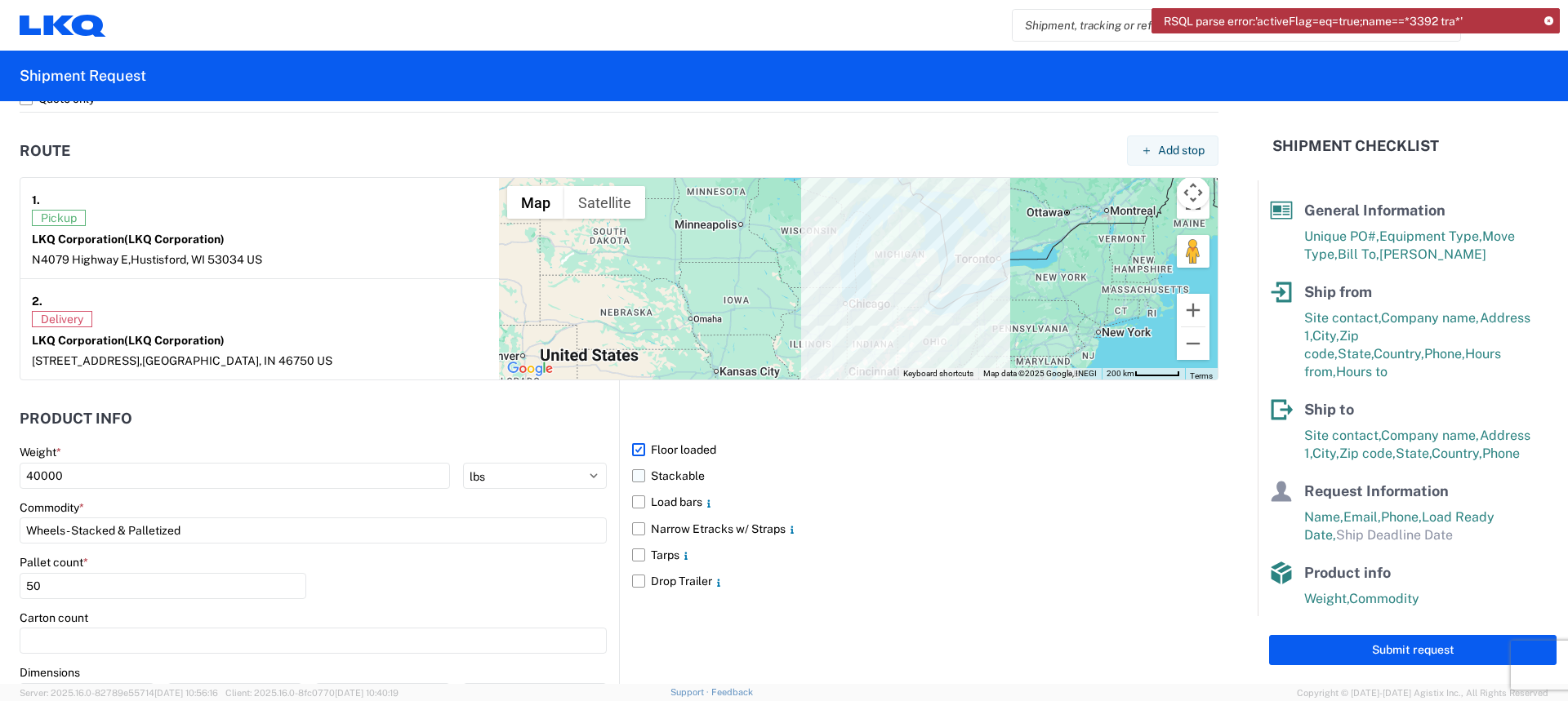
click at [637, 479] on label "Stackable" at bounding box center [925, 475] width 586 height 26
click at [0, 0] on input "Stackable" at bounding box center [0, 0] width 0 height 0
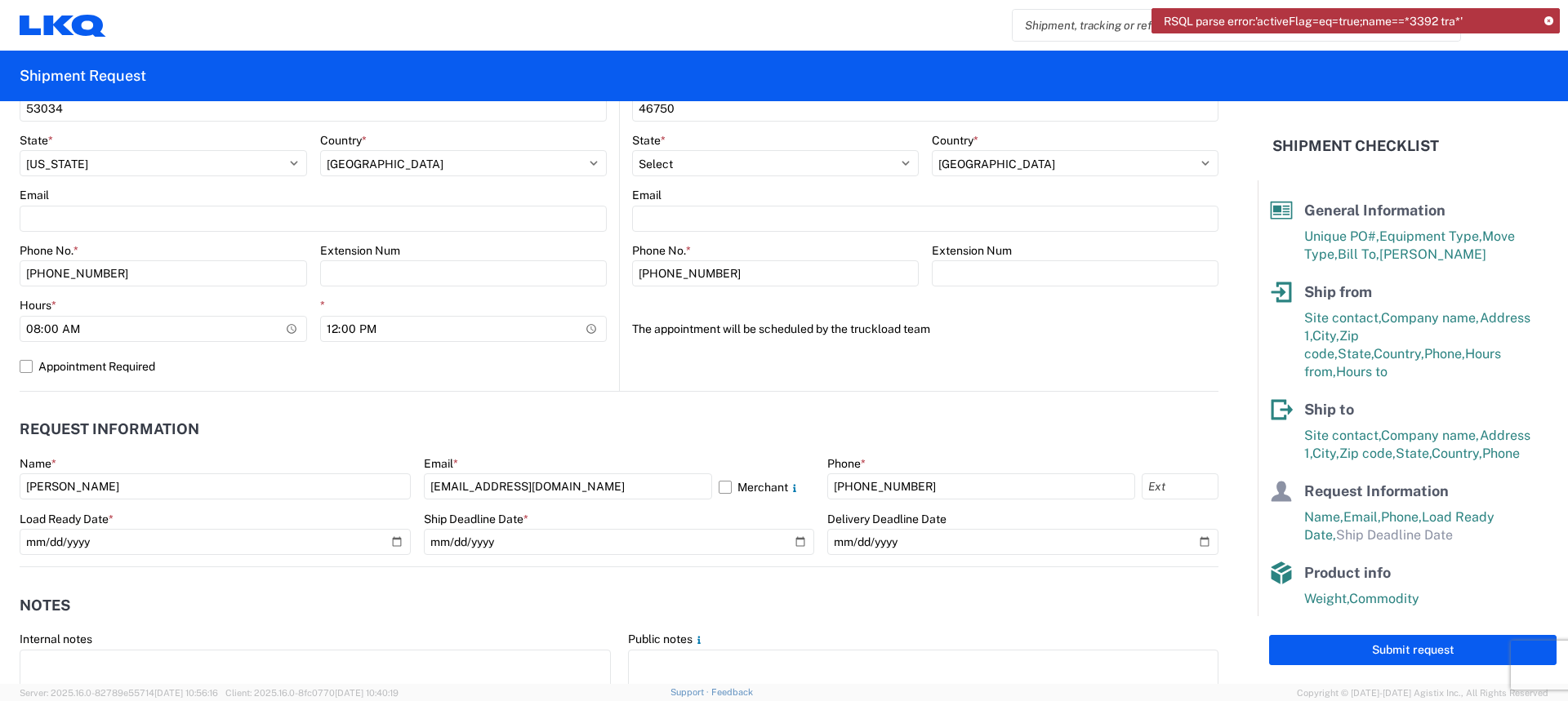
scroll to position [559, 0]
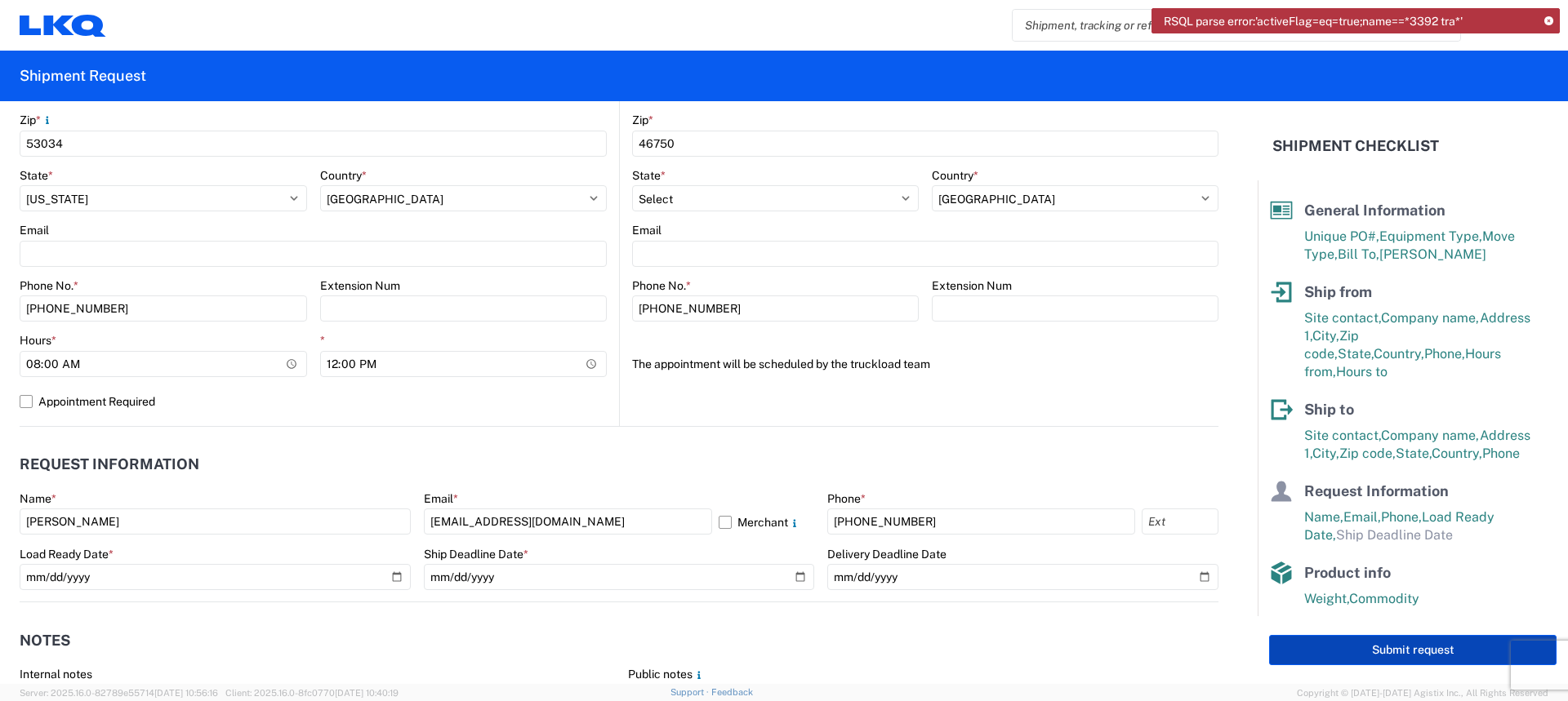
click at [1375, 650] on button "Submit request" at bounding box center [1413, 650] width 287 height 30
select select "WI"
select select "US"
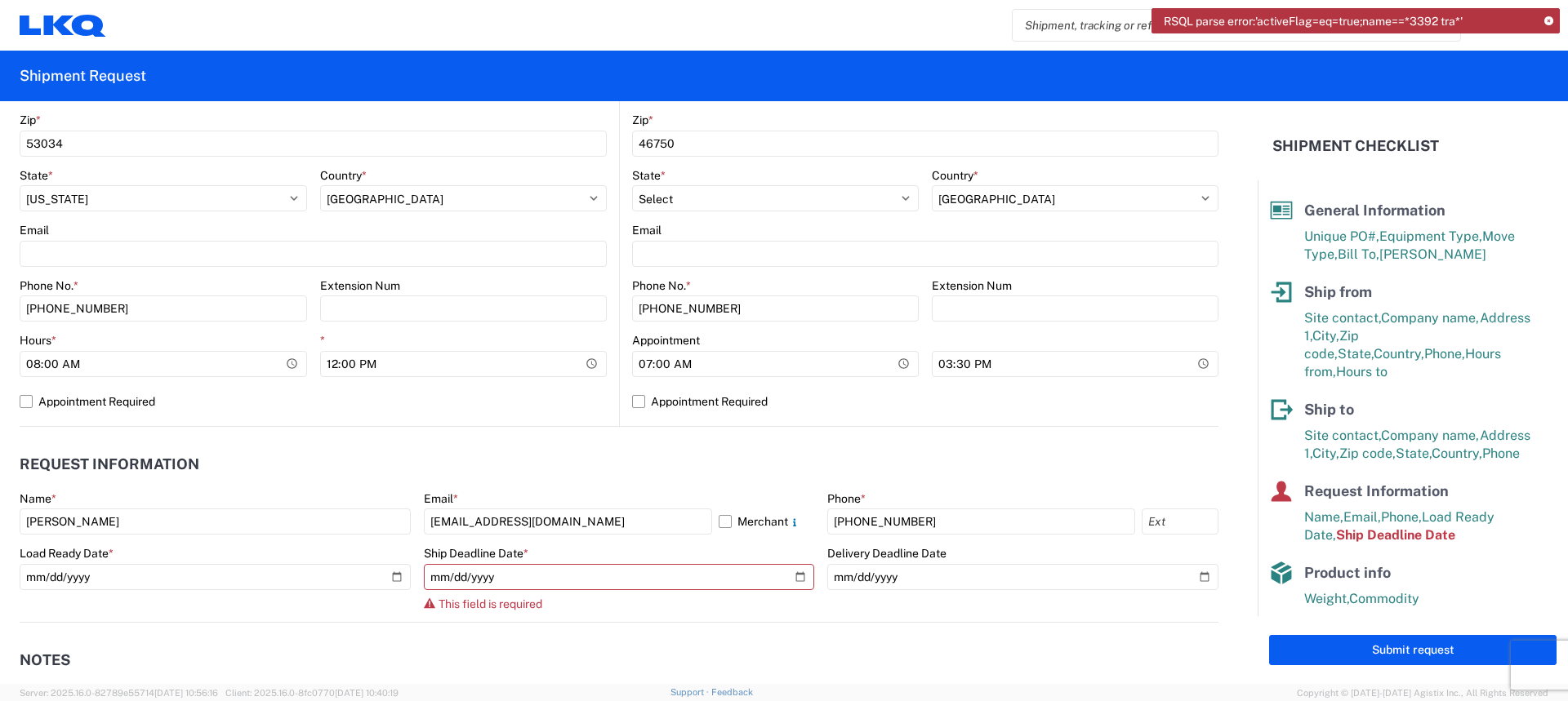
scroll to position [53, 0]
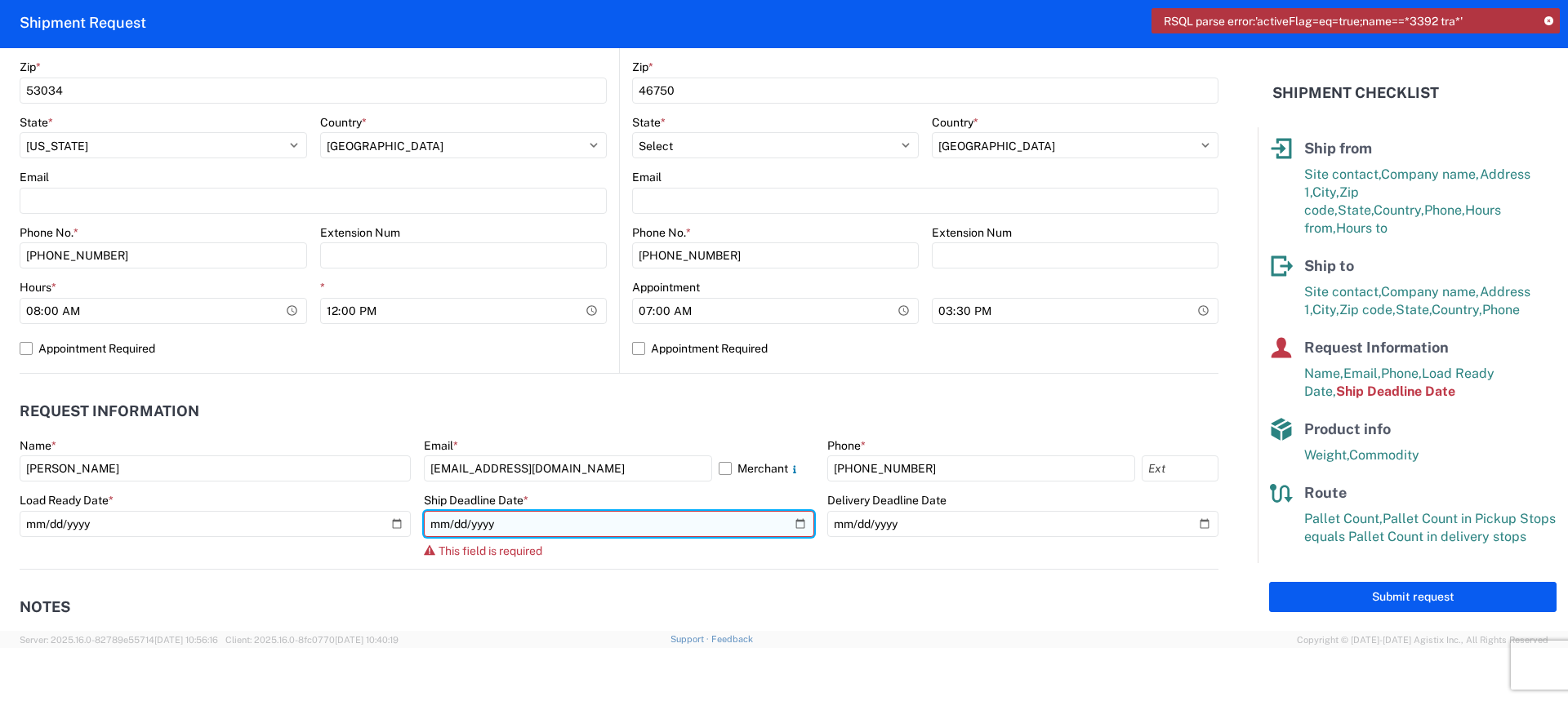
click at [536, 531] on input "date" at bounding box center [620, 524] width 391 height 26
click at [803, 521] on input "date" at bounding box center [620, 524] width 391 height 26
click at [789, 521] on input "date" at bounding box center [620, 524] width 391 height 26
type input "2025-08-19"
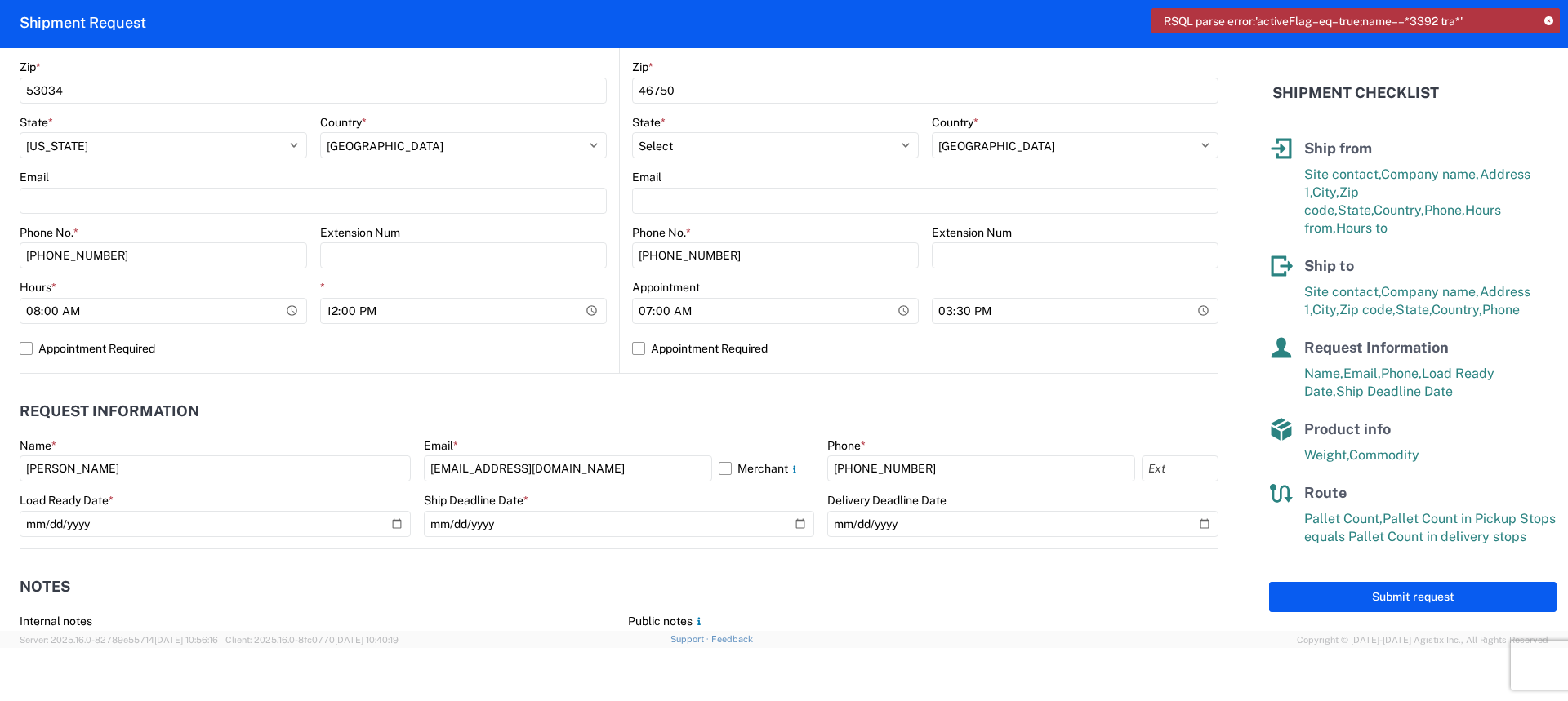
click at [593, 623] on div "Internal notes" at bounding box center [315, 620] width 591 height 14
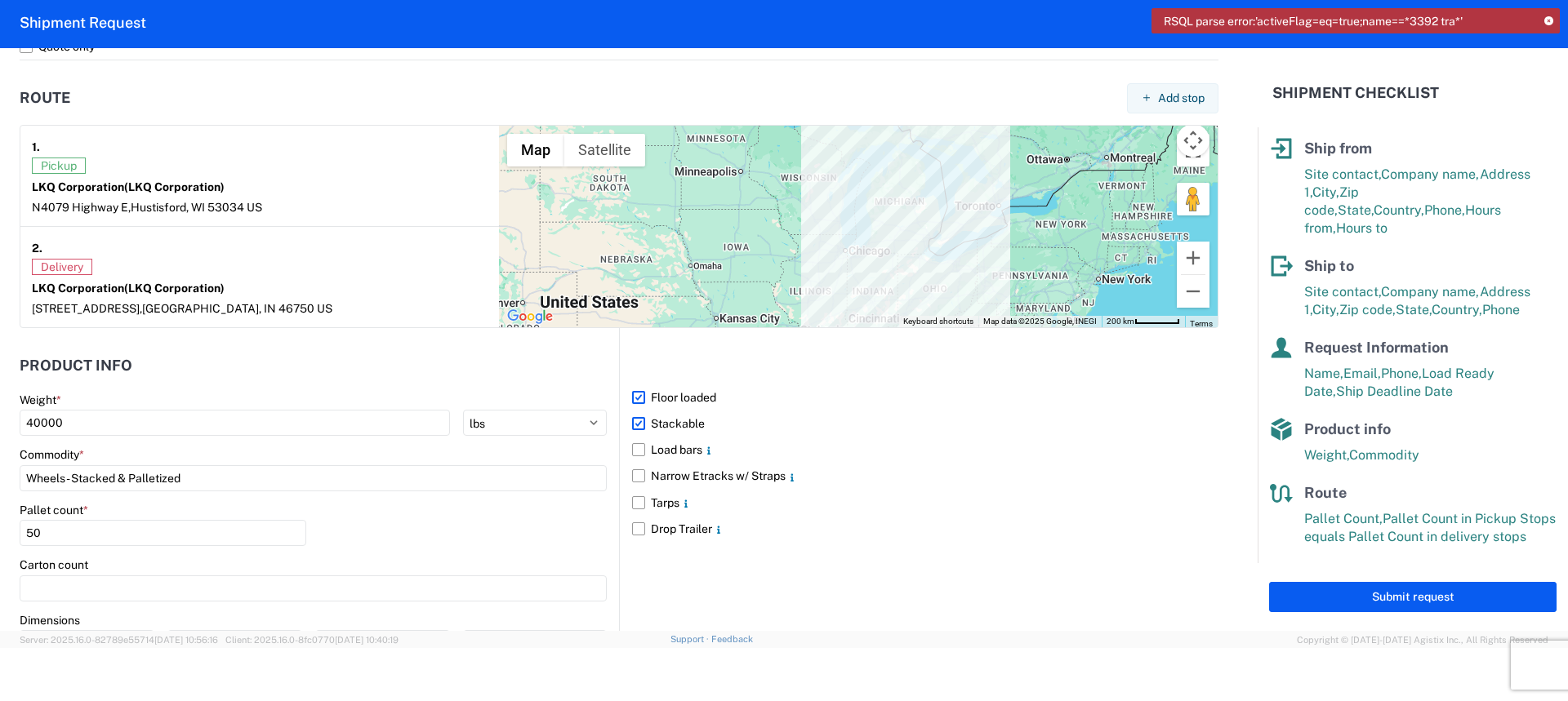
scroll to position [1232, 0]
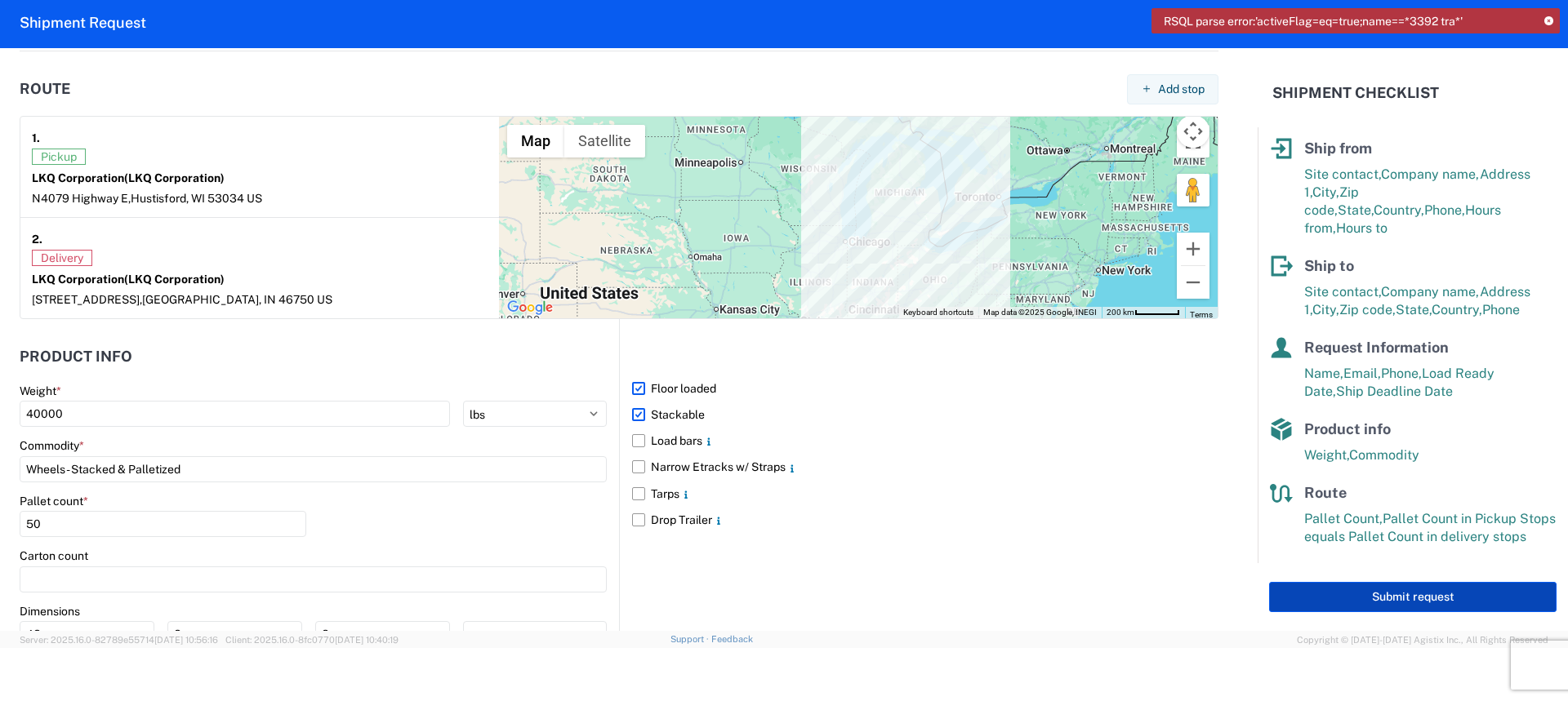
click at [1376, 602] on button "Submit request" at bounding box center [1413, 597] width 287 height 30
